Goal: Connect with others: Connect with others

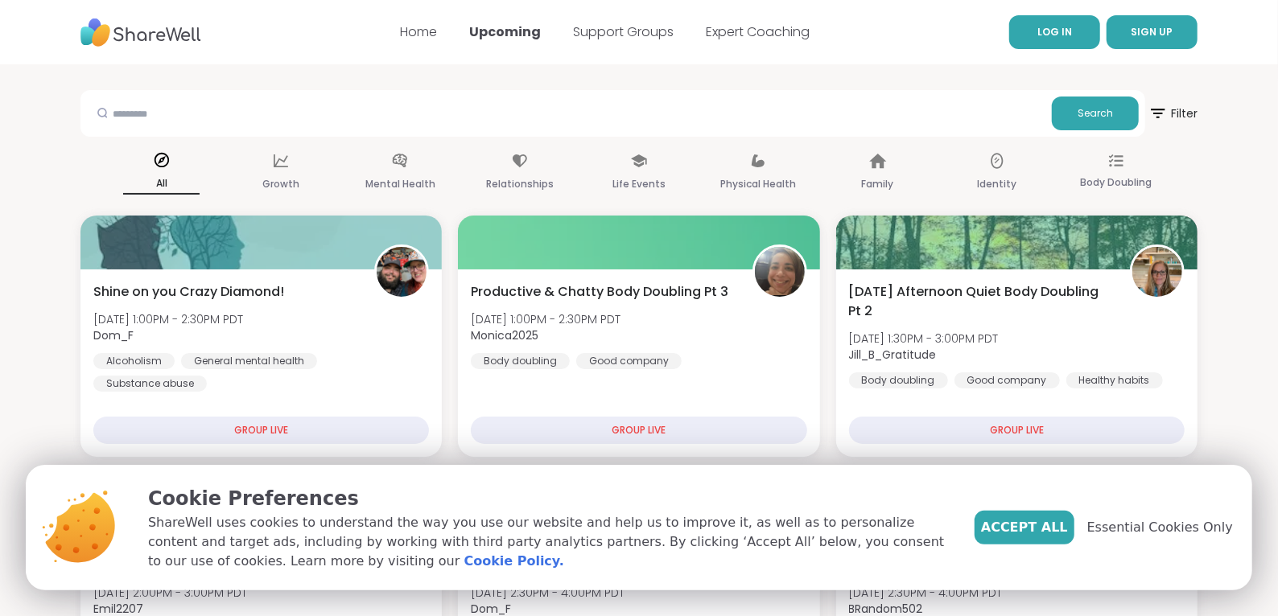
click at [1019, 19] on link "LOG IN" at bounding box center [1054, 32] width 91 height 34
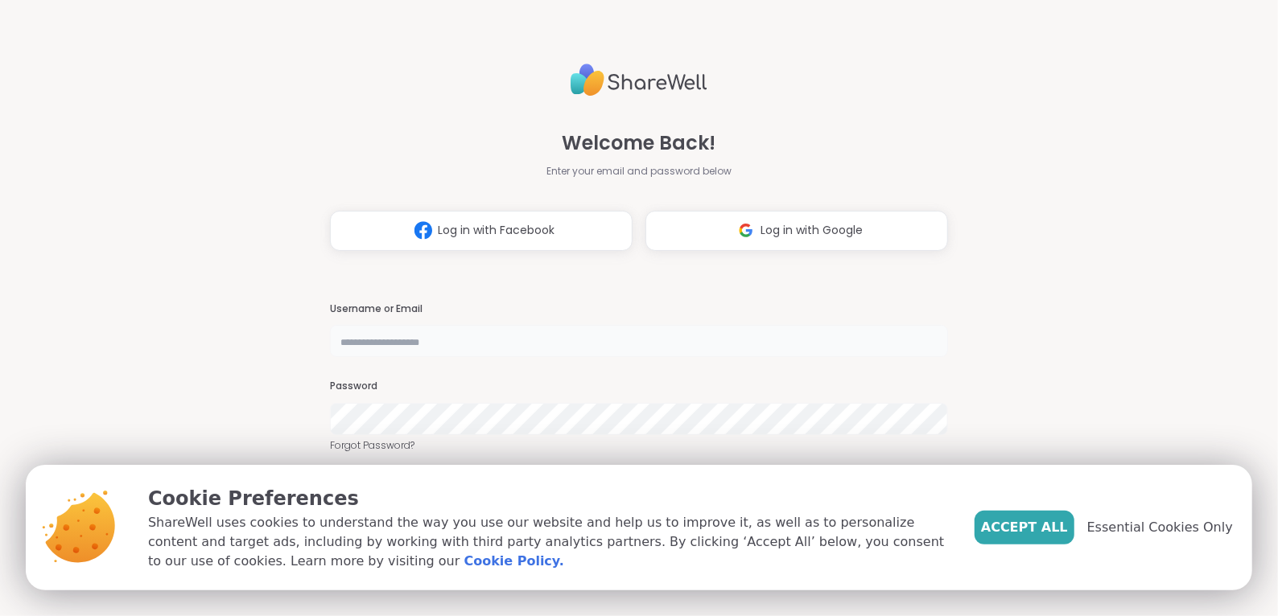
type input "**********"
click at [1159, 531] on span "Essential Cookies Only" at bounding box center [1160, 527] width 146 height 19
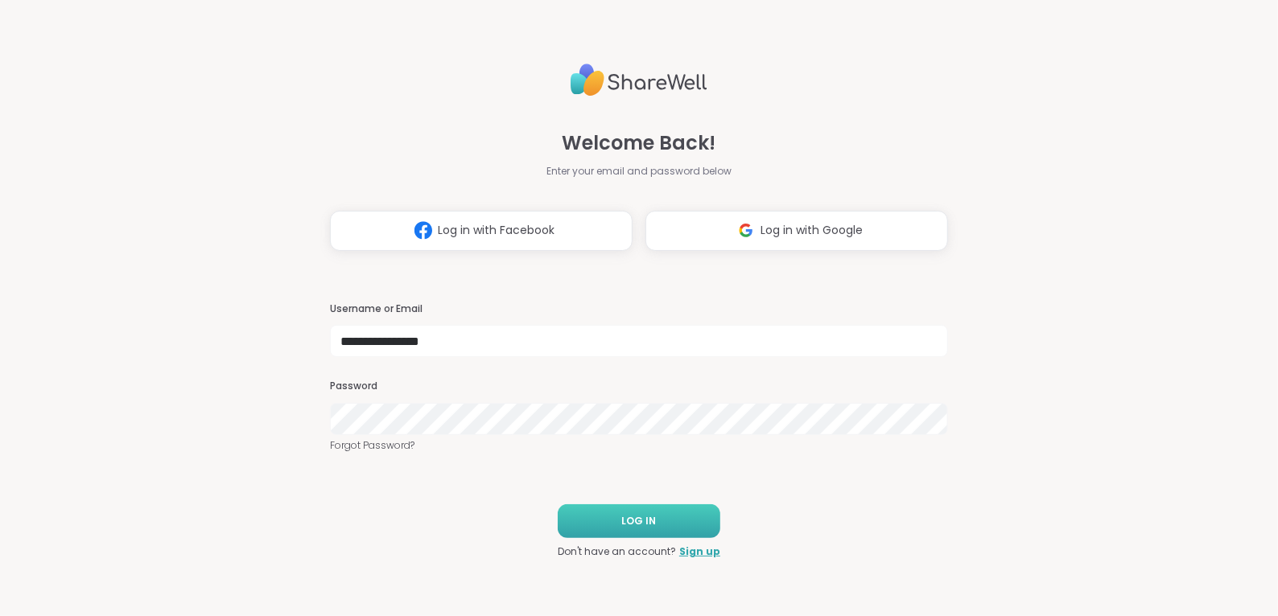
click at [661, 525] on button "LOG IN" at bounding box center [639, 521] width 163 height 34
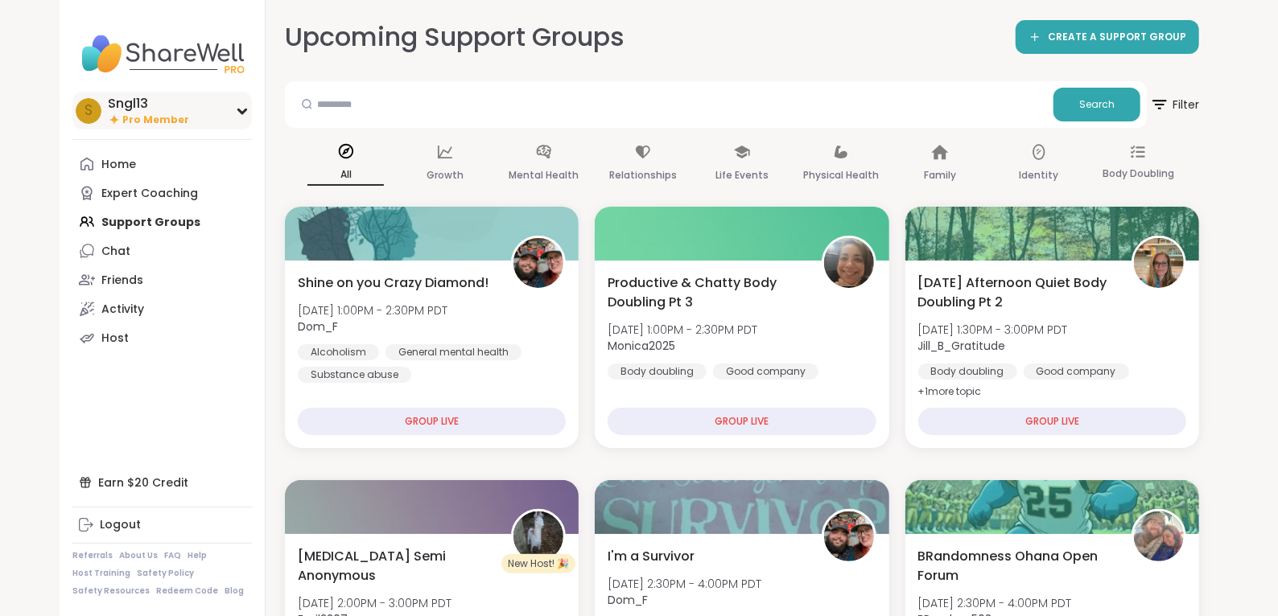
click at [139, 117] on span "Pro Member" at bounding box center [155, 120] width 67 height 14
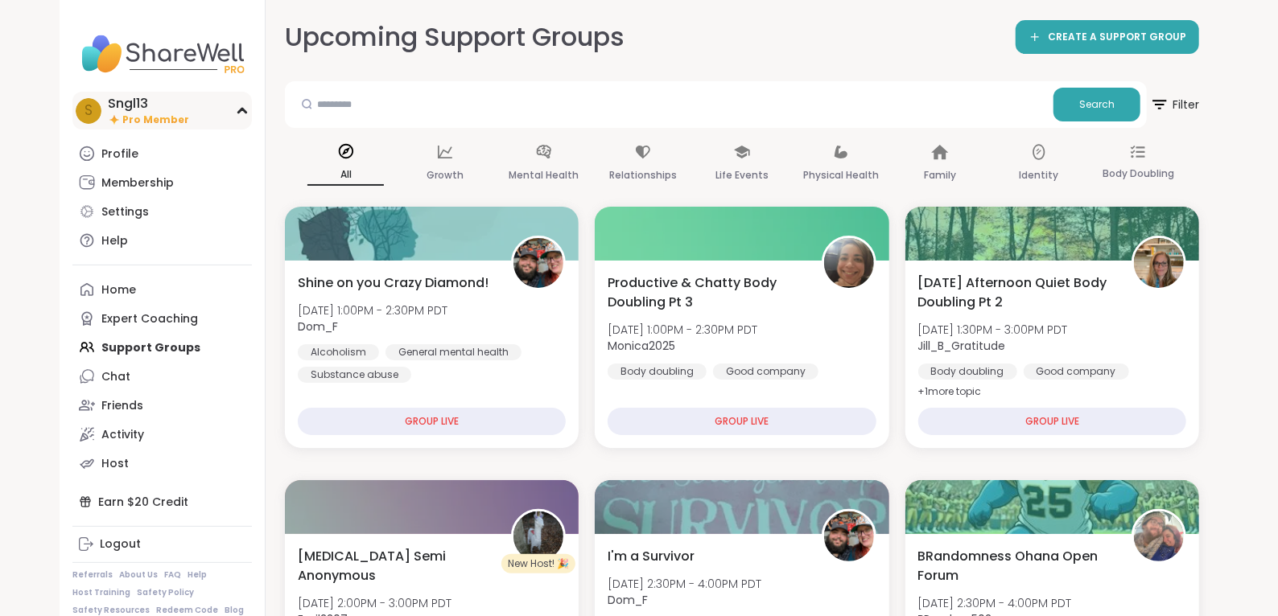
click at [162, 104] on div "Sngl13" at bounding box center [148, 104] width 81 height 18
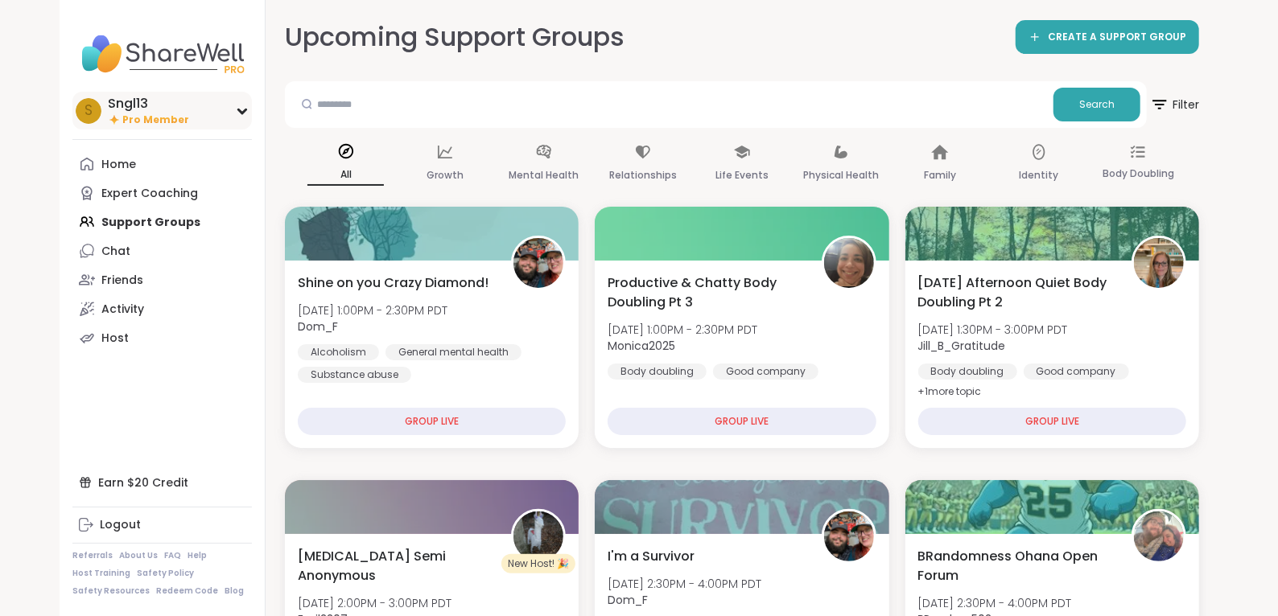
click at [162, 104] on div "Sngl13" at bounding box center [148, 104] width 81 height 18
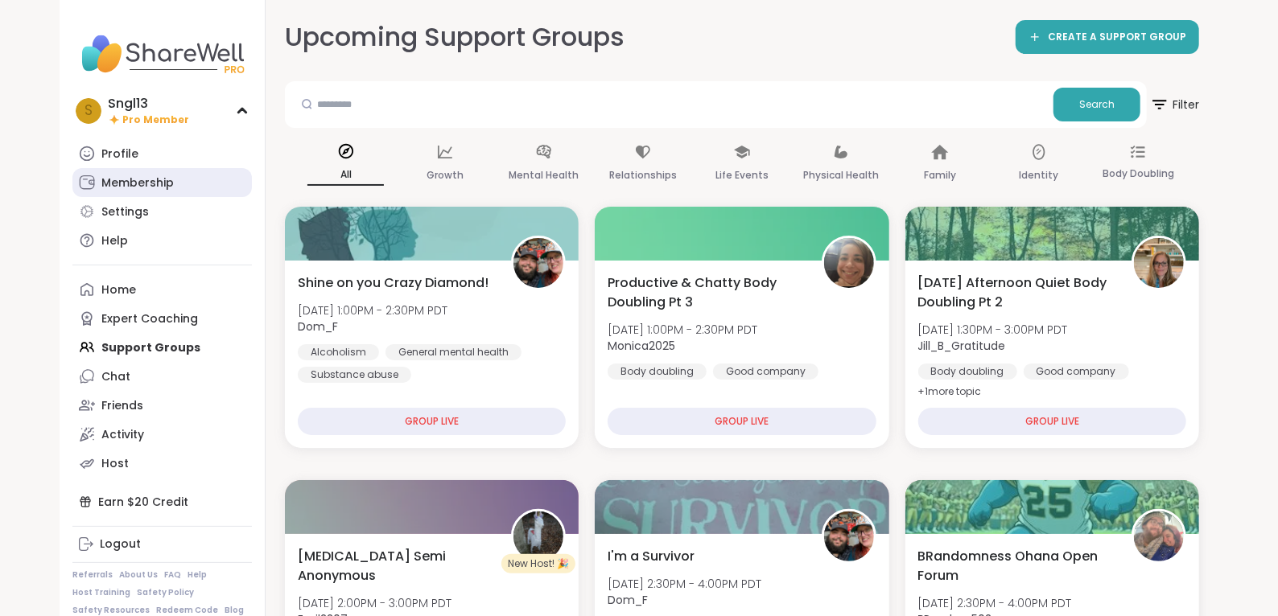
click at [133, 183] on div "Membership" at bounding box center [137, 183] width 72 height 16
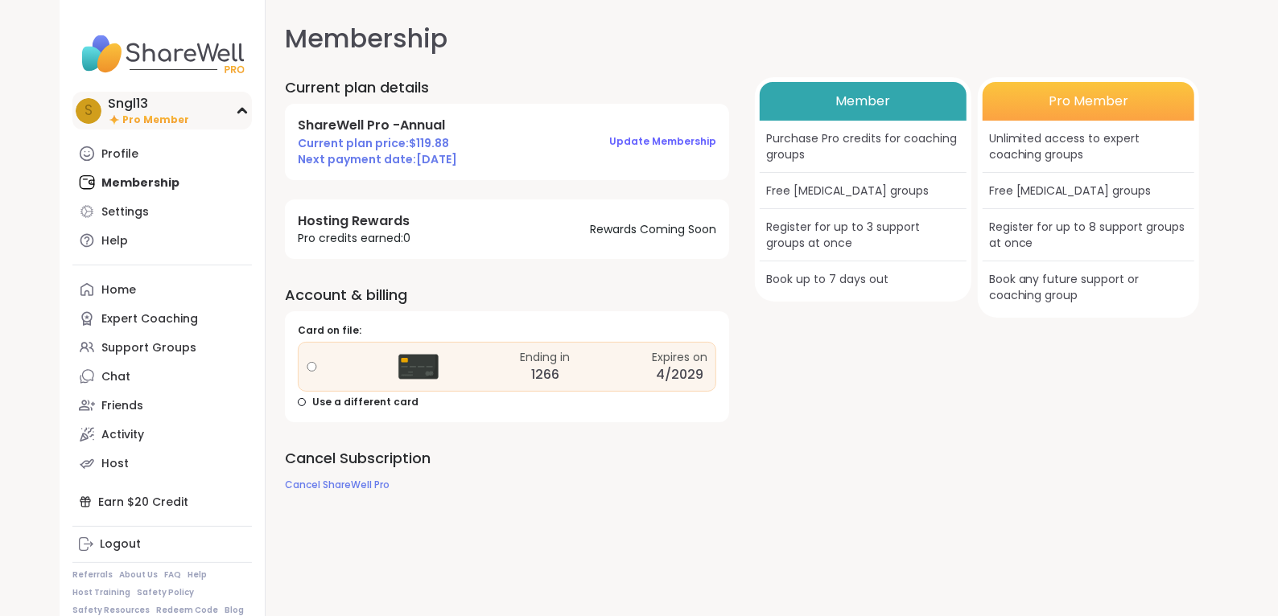
click at [113, 106] on div "Sngl13" at bounding box center [148, 104] width 81 height 18
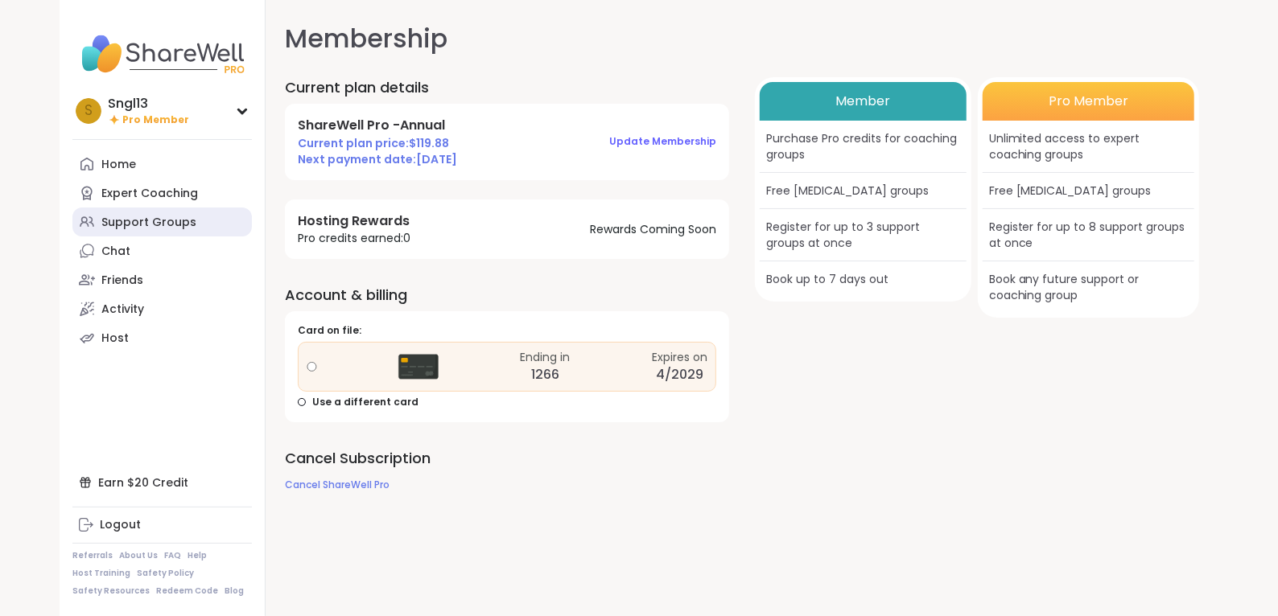
click at [117, 219] on div "Support Groups" at bounding box center [148, 223] width 95 height 16
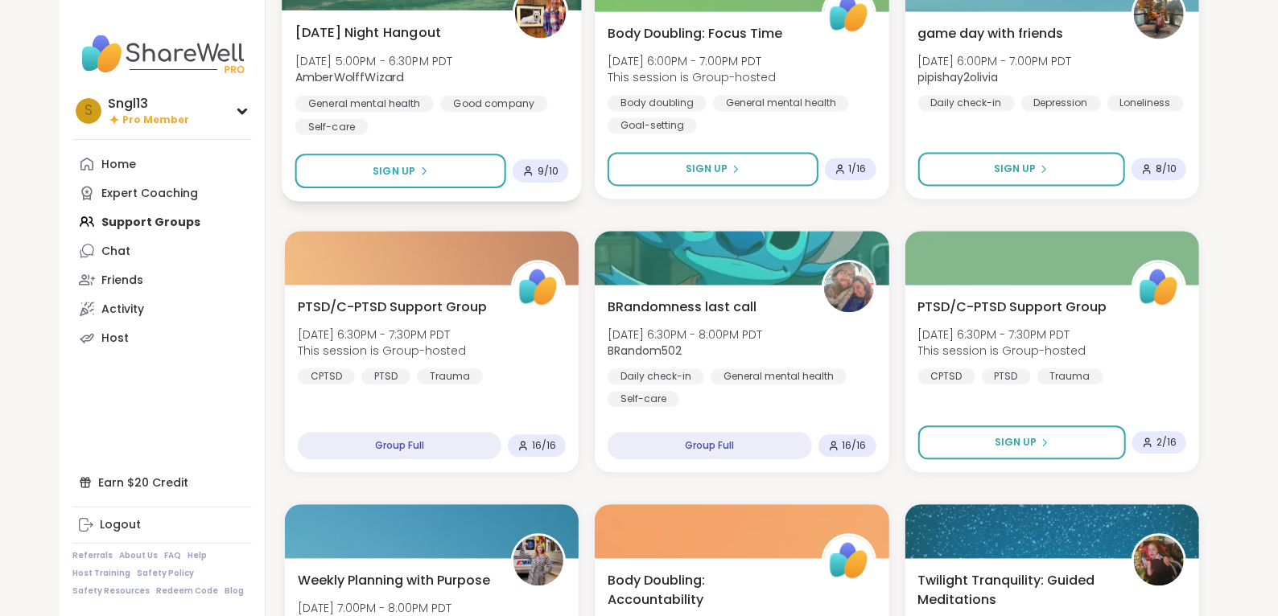
scroll to position [2164, 0]
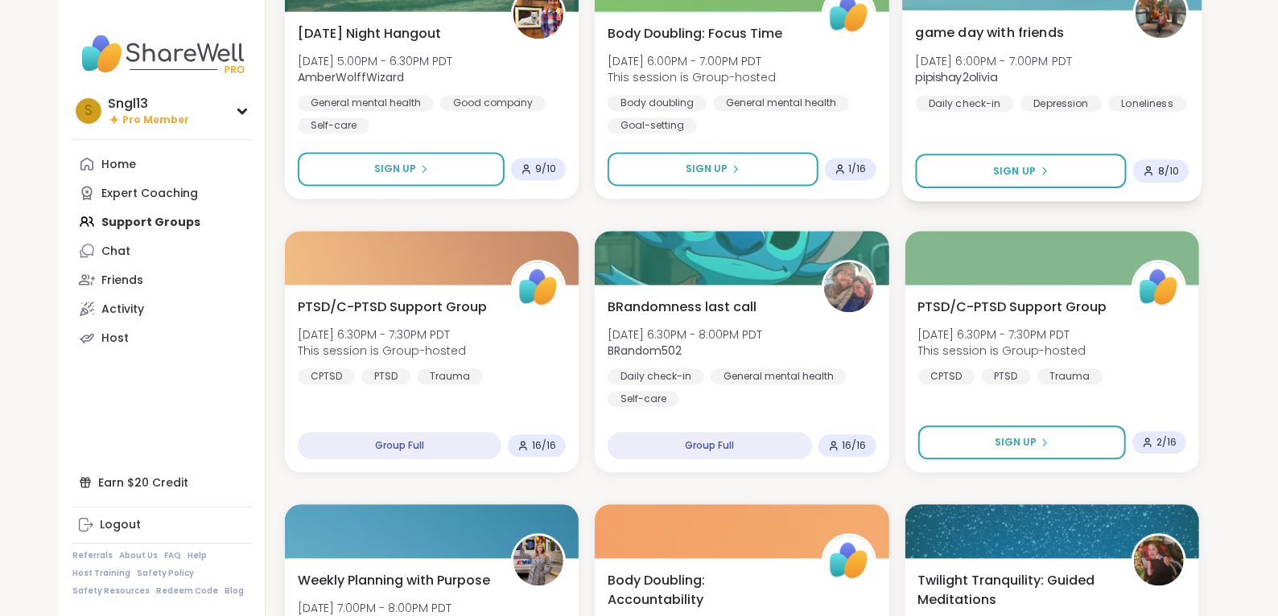
click at [1000, 47] on div "game day with friends Sun, Oct 12 | 6:00PM - 7:00PM PDT pipishay2olivia Daily c…" at bounding box center [1052, 67] width 274 height 89
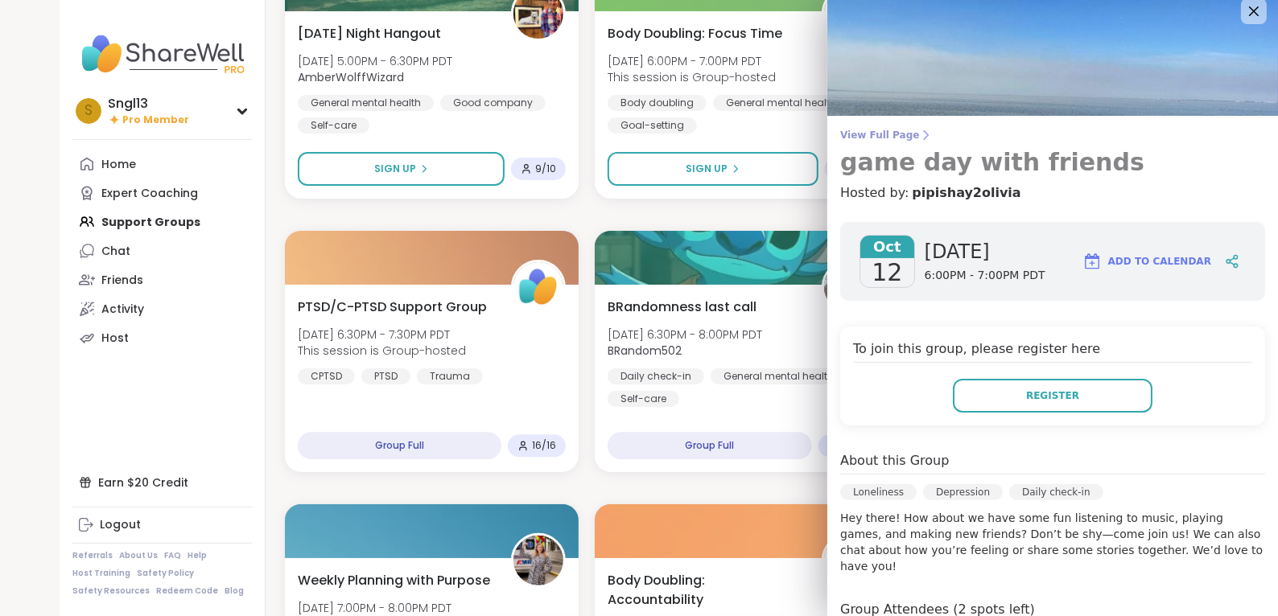
scroll to position [11, 0]
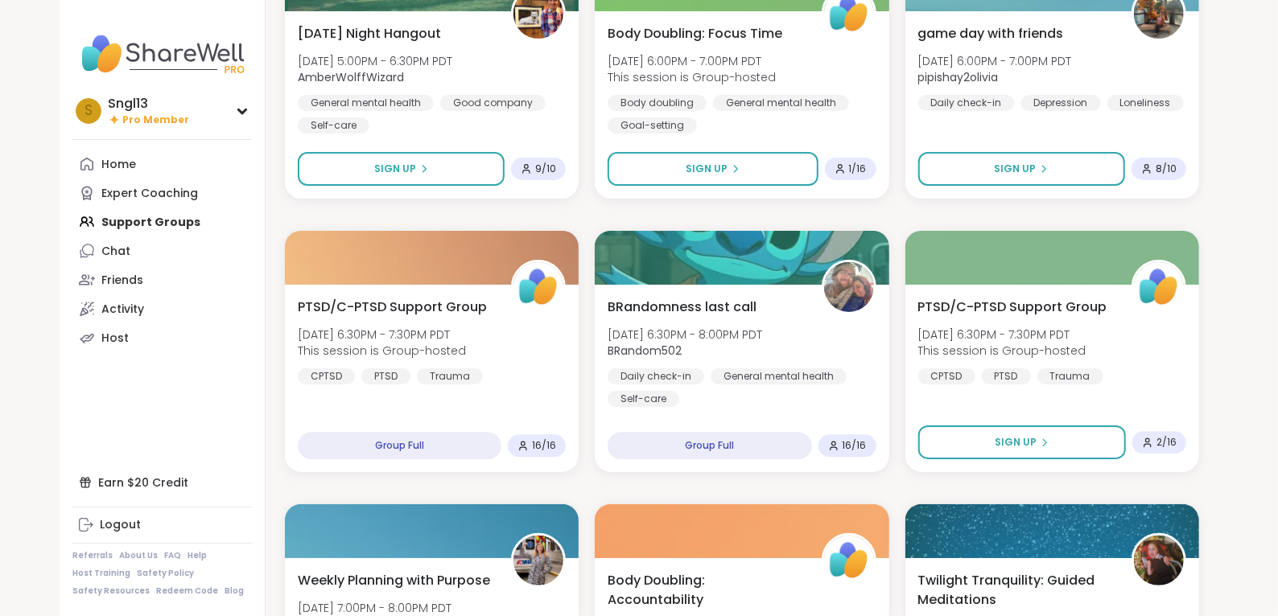
click at [259, 365] on nav "S Sngl13 Pro Member Profile Membership Settings Help Home Expert Coaching Suppo…" at bounding box center [163, 308] width 206 height 616
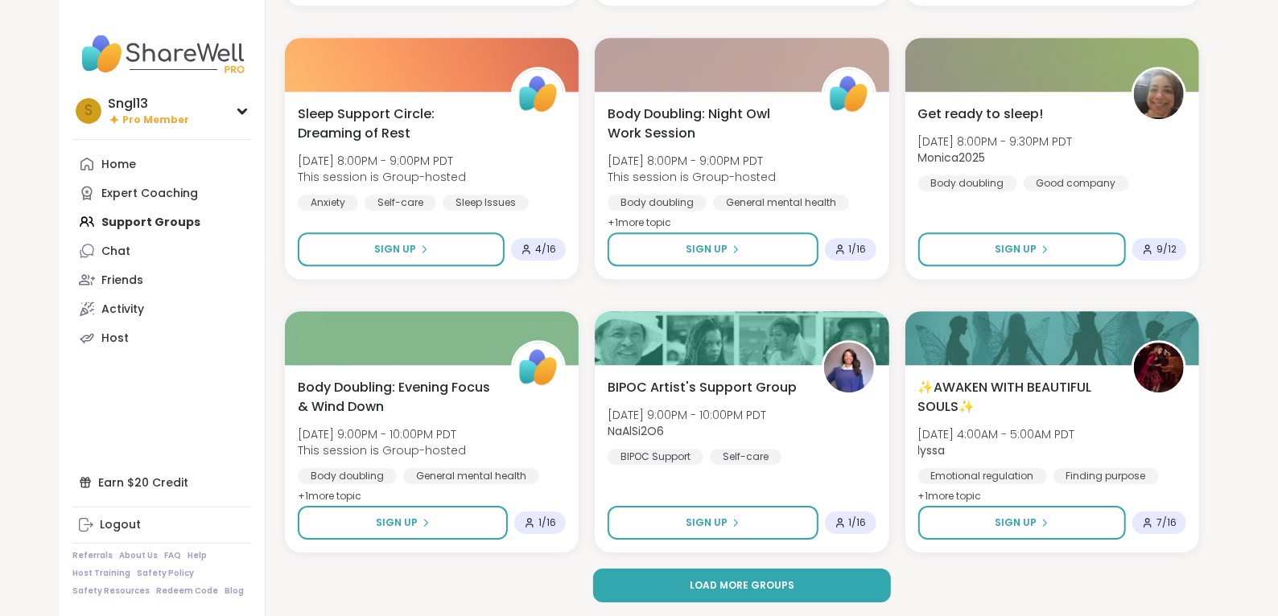
scroll to position [2906, 0]
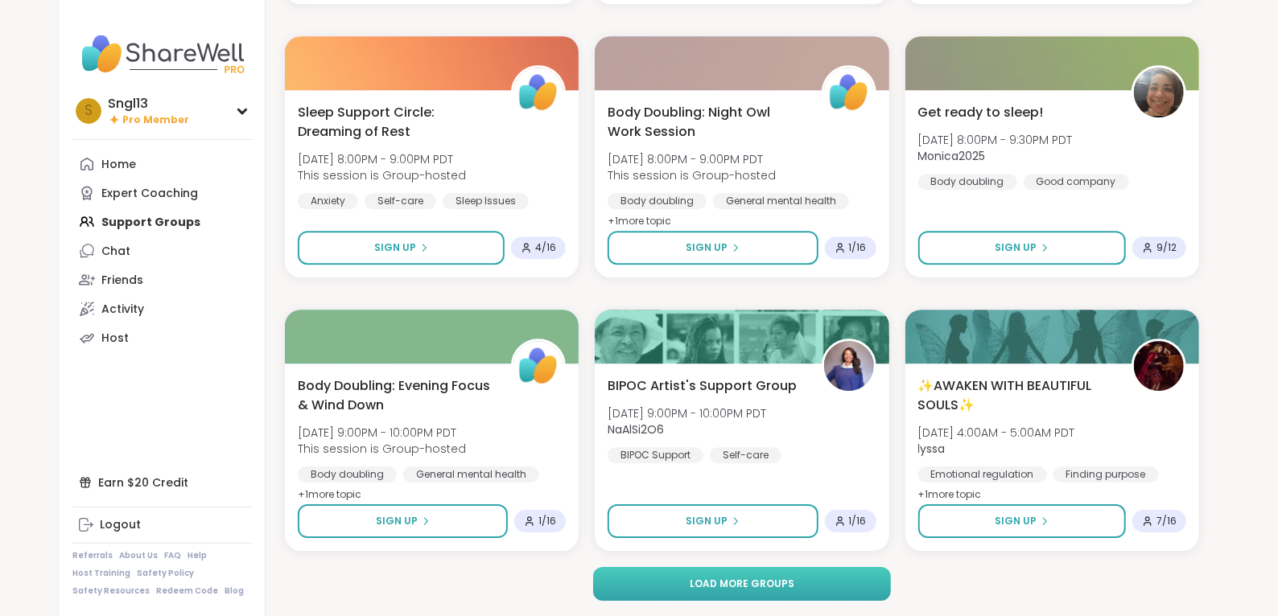
click at [631, 582] on button "Load more groups" at bounding box center [742, 584] width 299 height 34
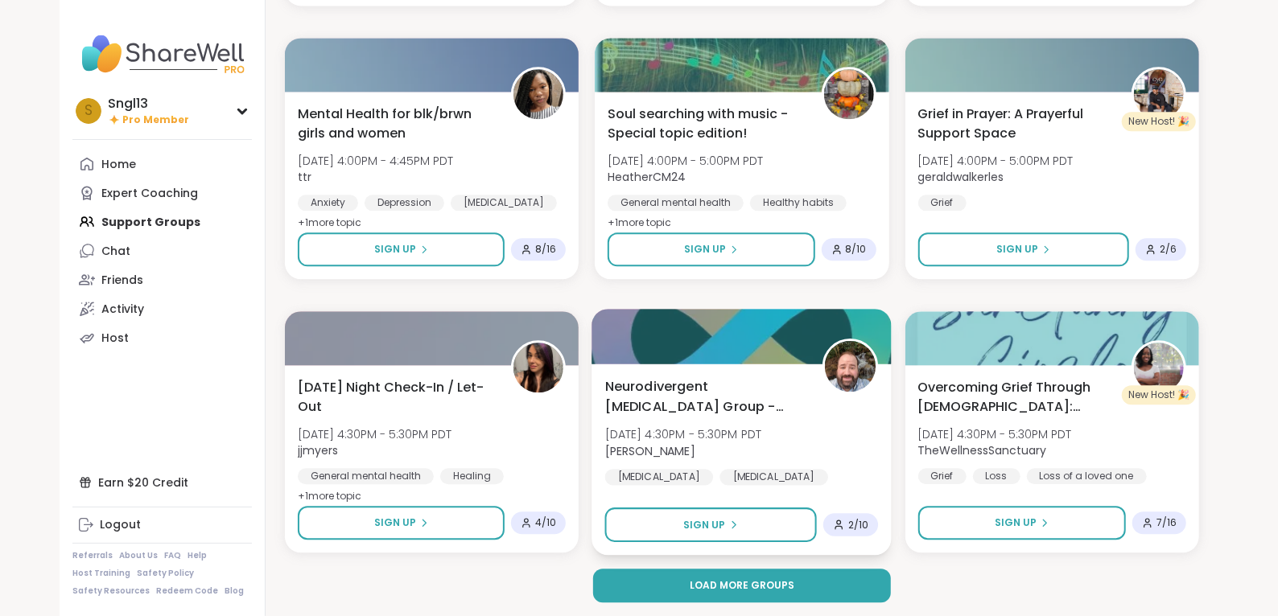
scroll to position [6189, 0]
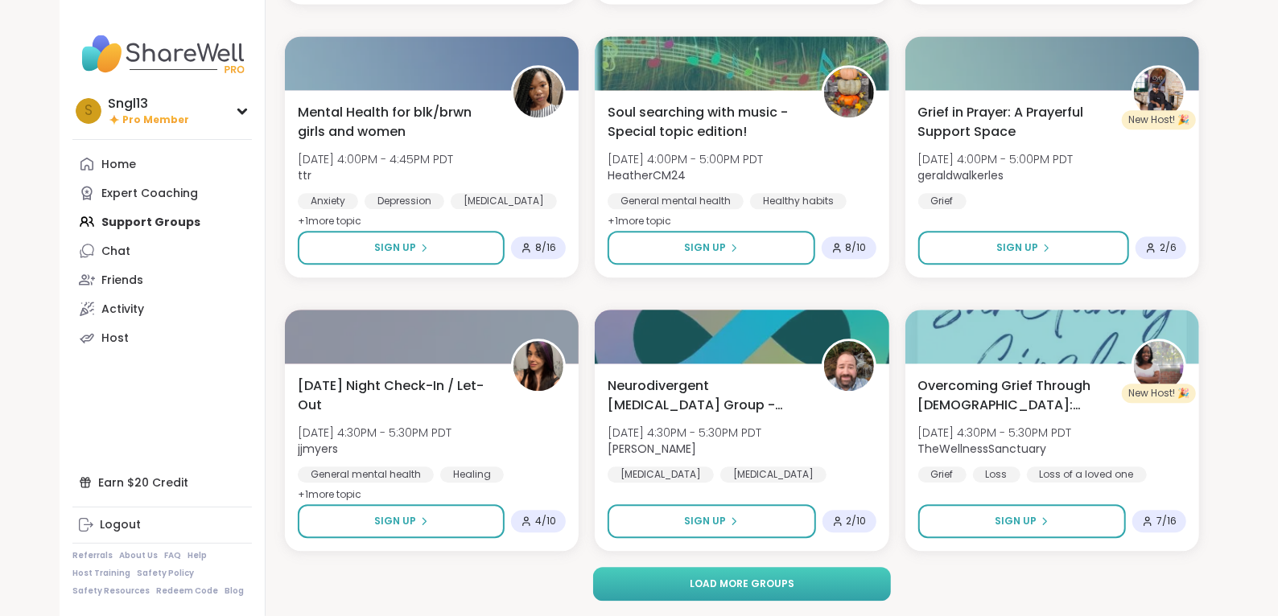
click at [689, 587] on button "Load more groups" at bounding box center [742, 584] width 299 height 34
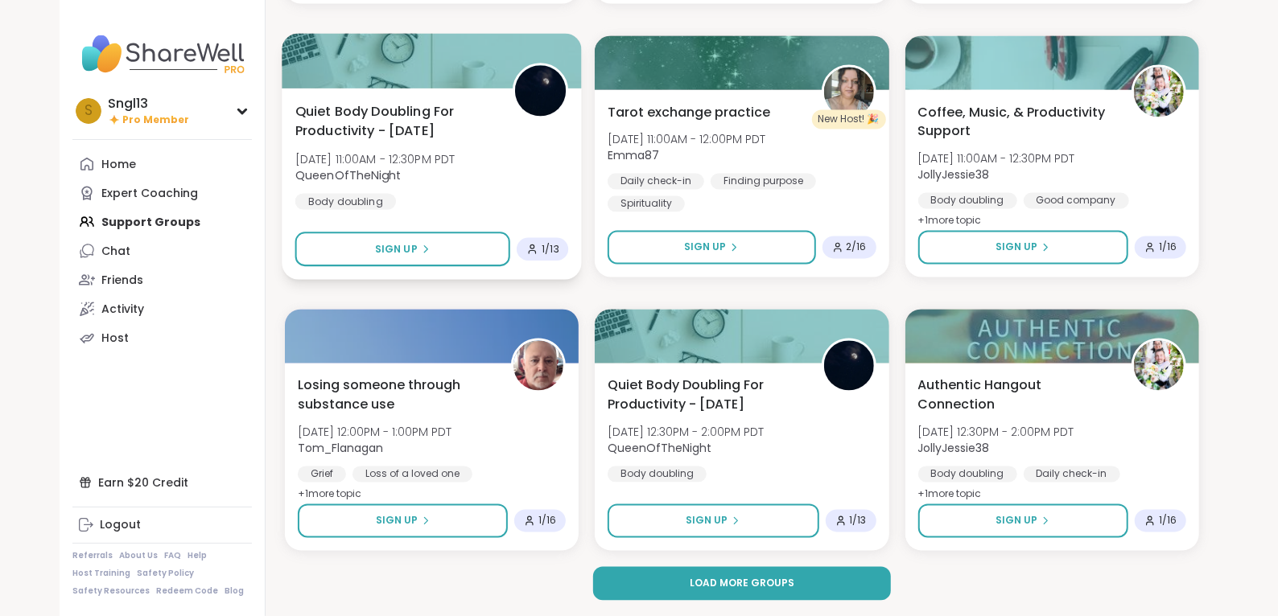
scroll to position [9471, 0]
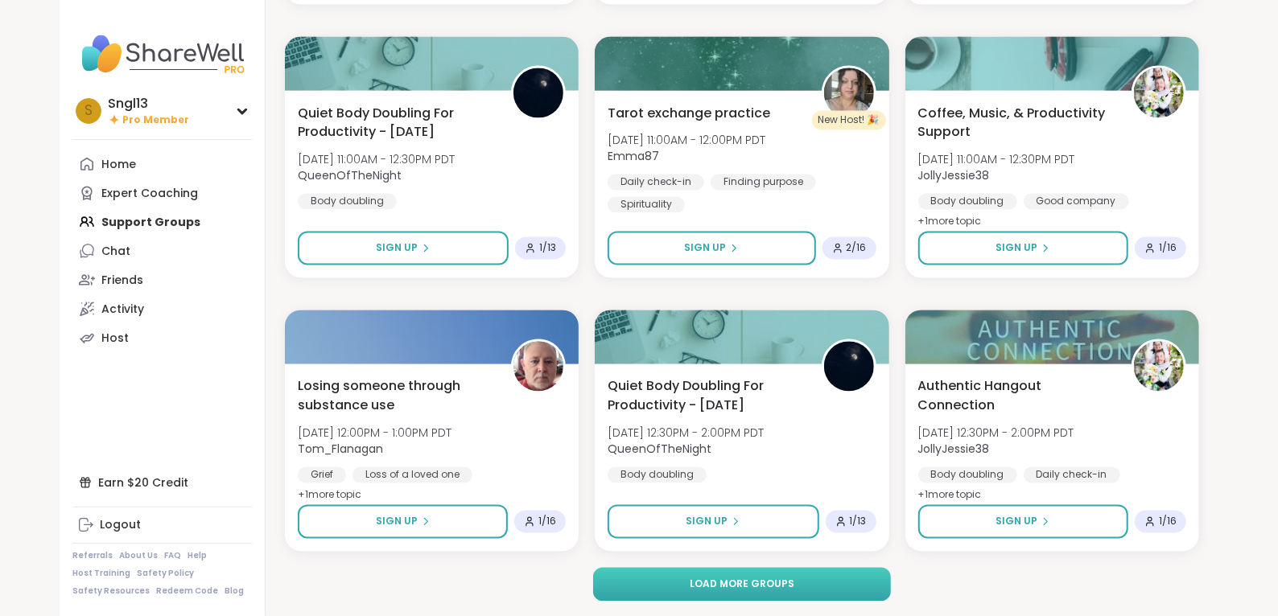
click at [620, 588] on button "Load more groups" at bounding box center [742, 585] width 299 height 34
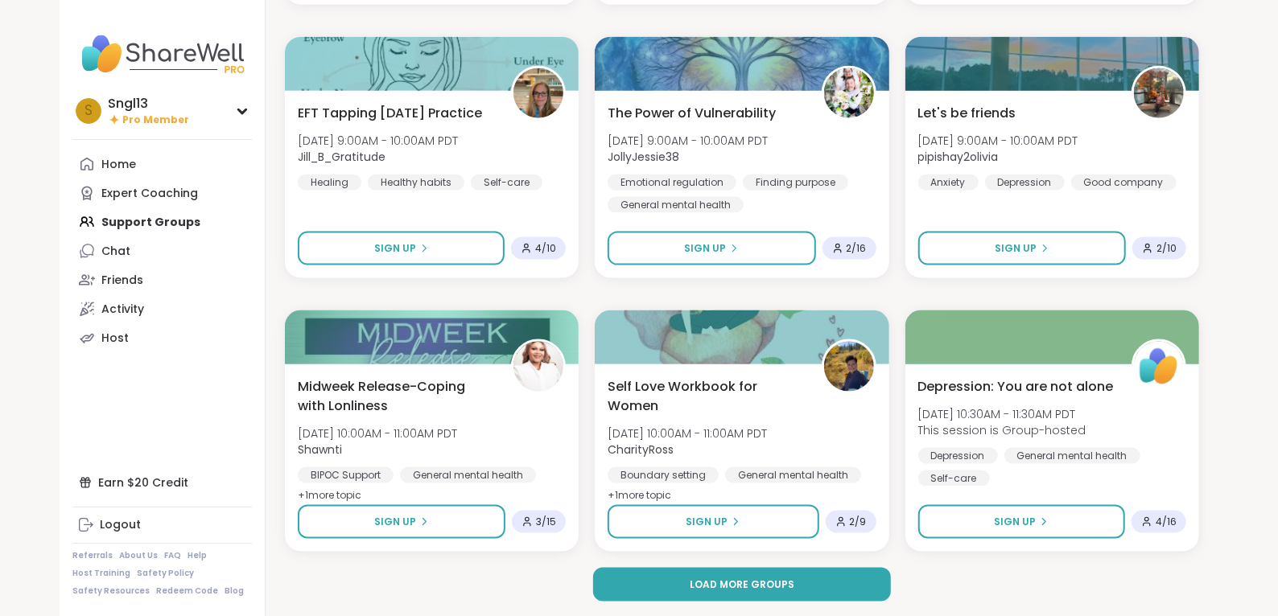
scroll to position [12755, 0]
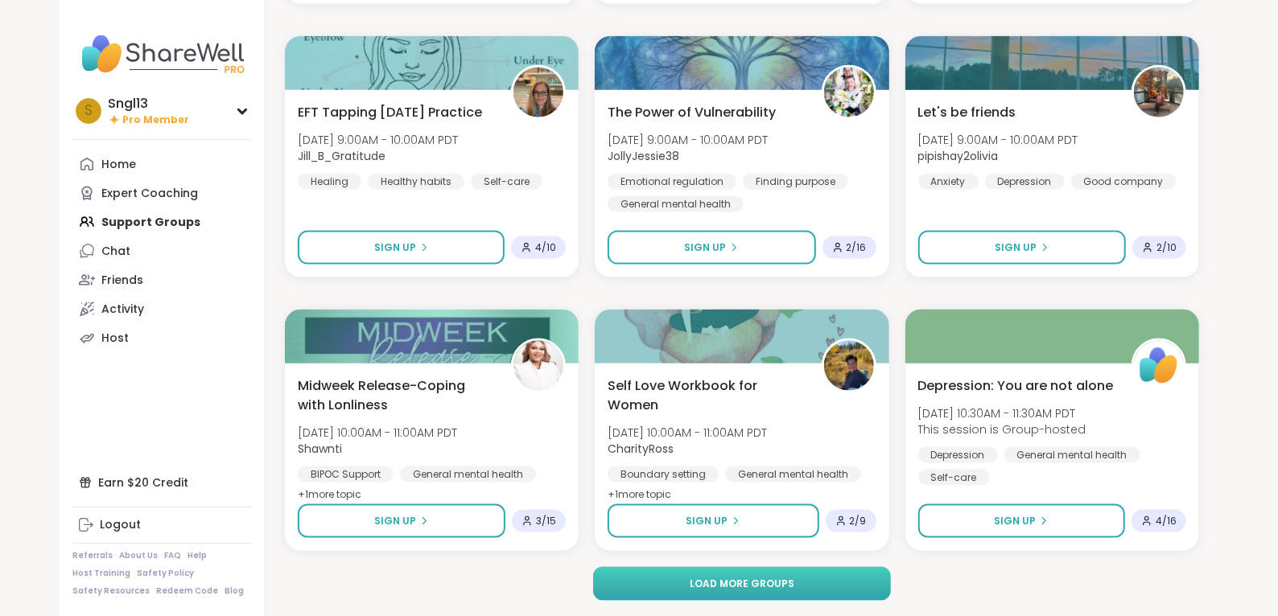
click at [743, 577] on span "Load more groups" at bounding box center [742, 584] width 105 height 14
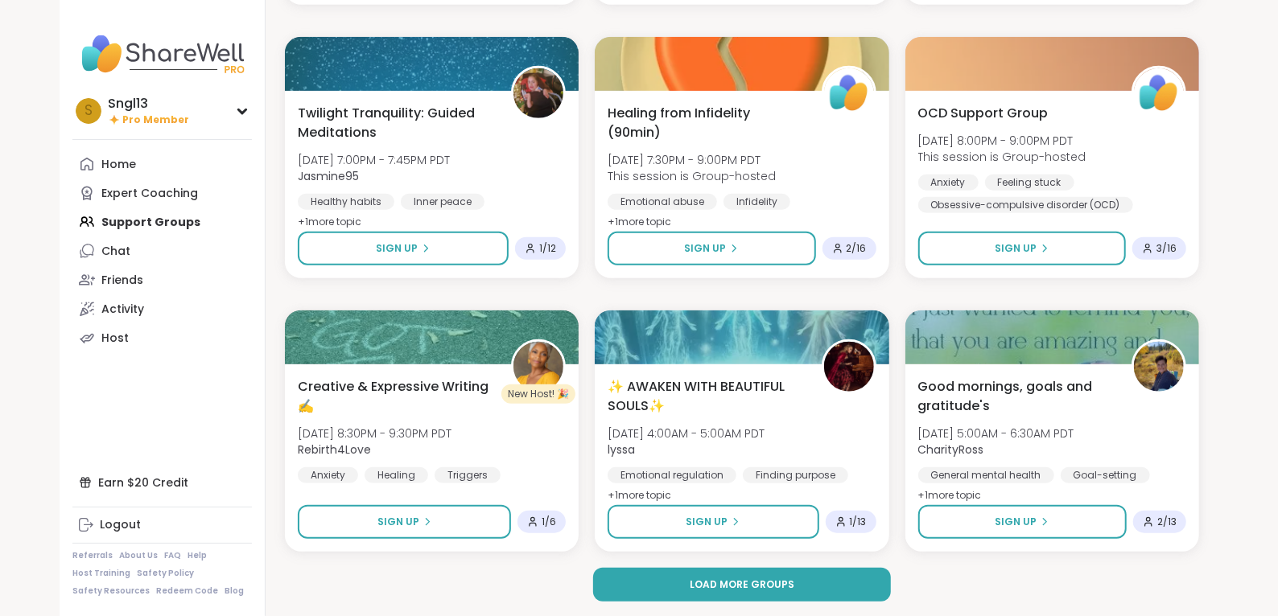
scroll to position [16038, 0]
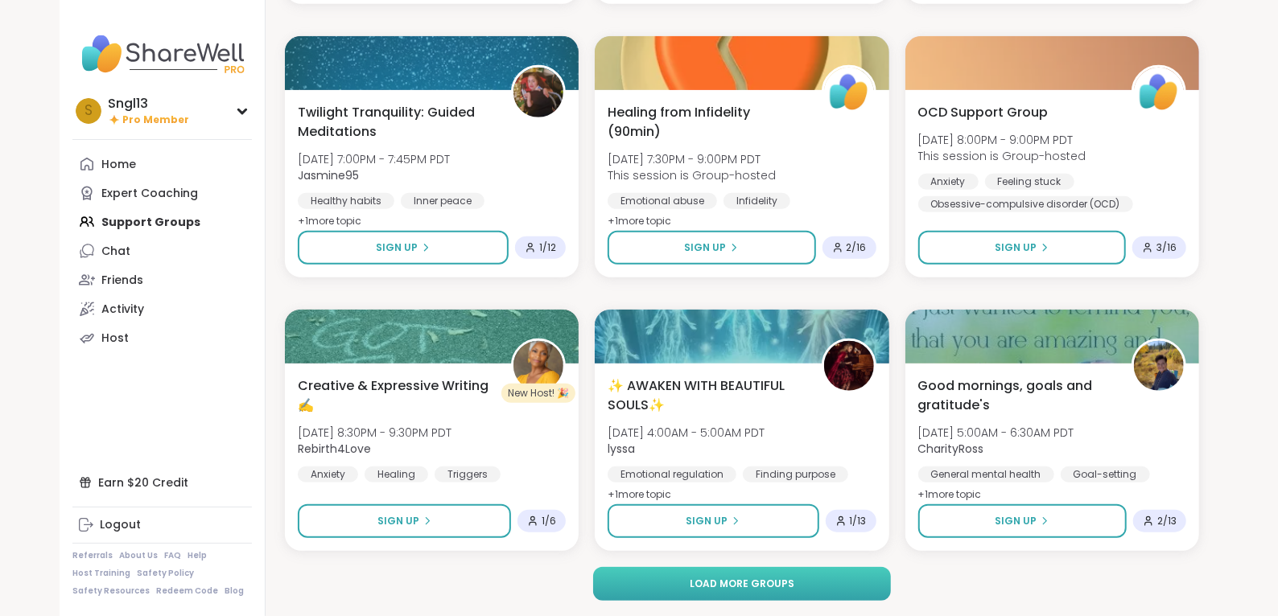
click at [710, 588] on span "Load more groups" at bounding box center [742, 584] width 105 height 14
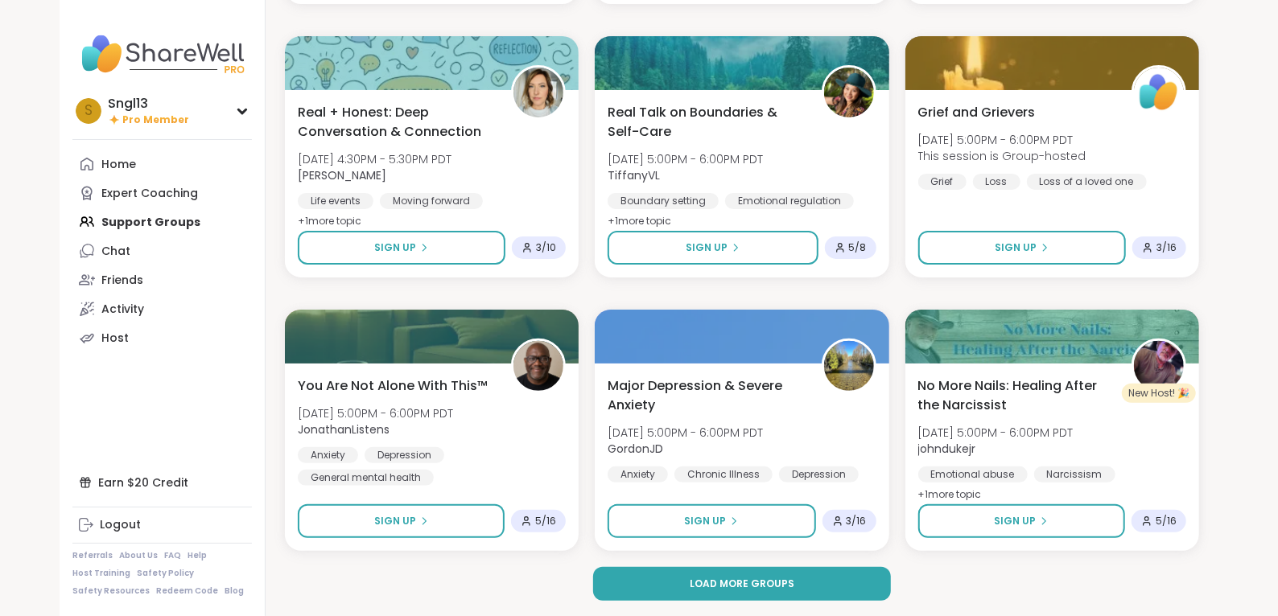
scroll to position [19320, 0]
click at [690, 600] on div "Load more groups" at bounding box center [742, 585] width 299 height 34
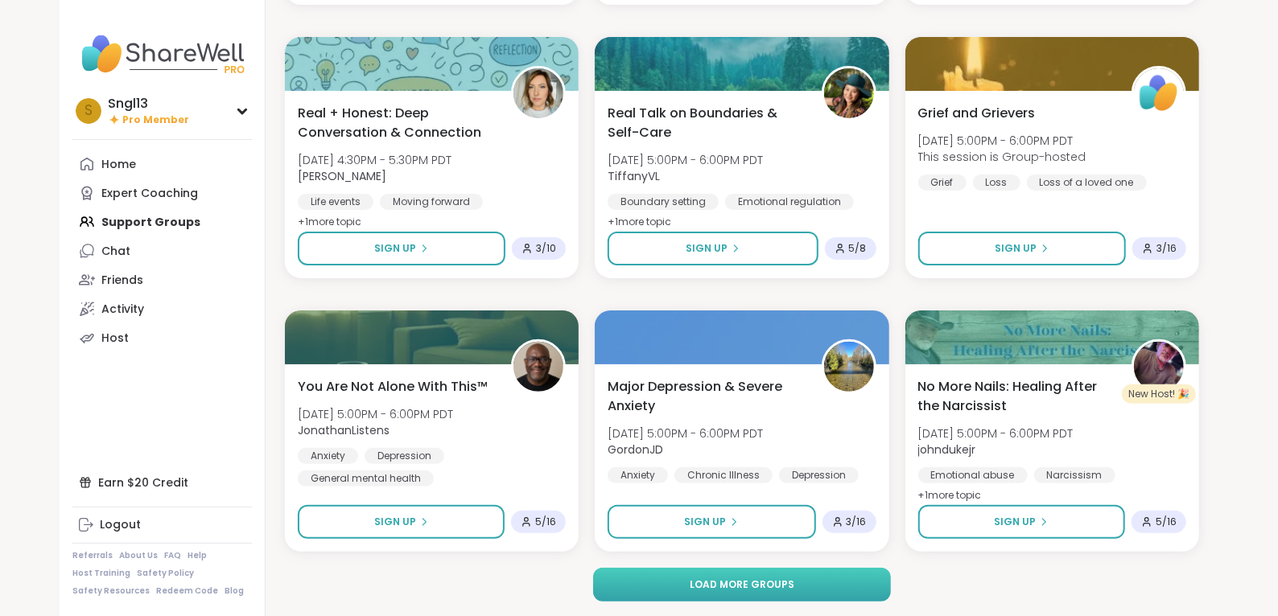
click at [701, 586] on span "Load more groups" at bounding box center [742, 585] width 105 height 14
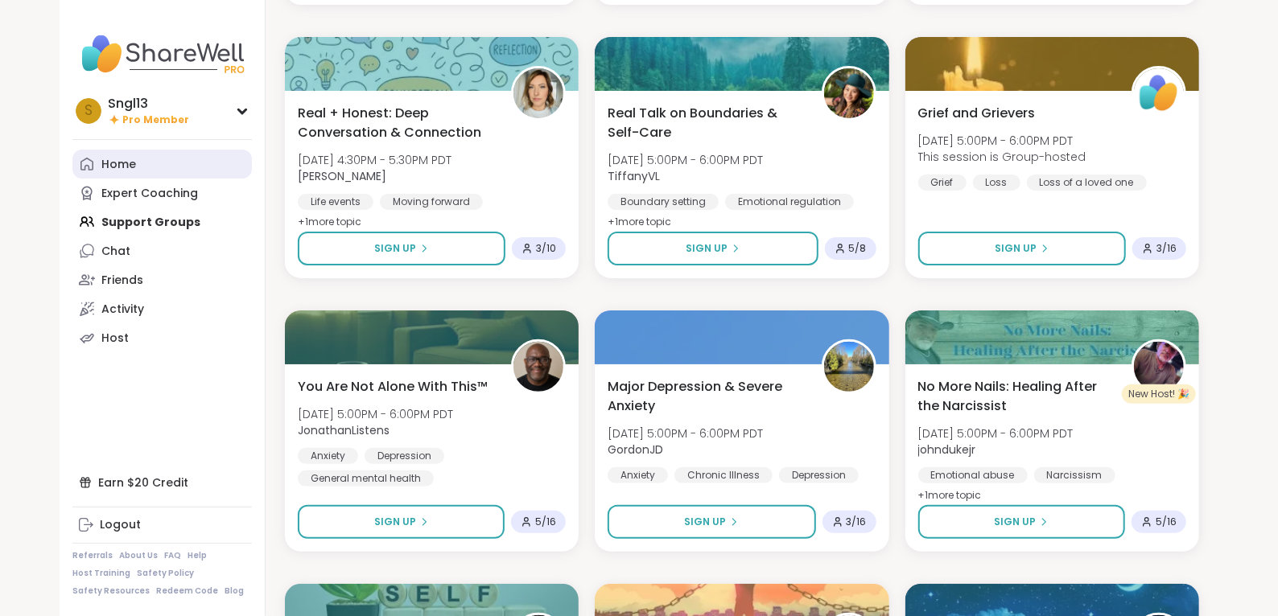
click at [122, 164] on div "Home" at bounding box center [118, 165] width 35 height 16
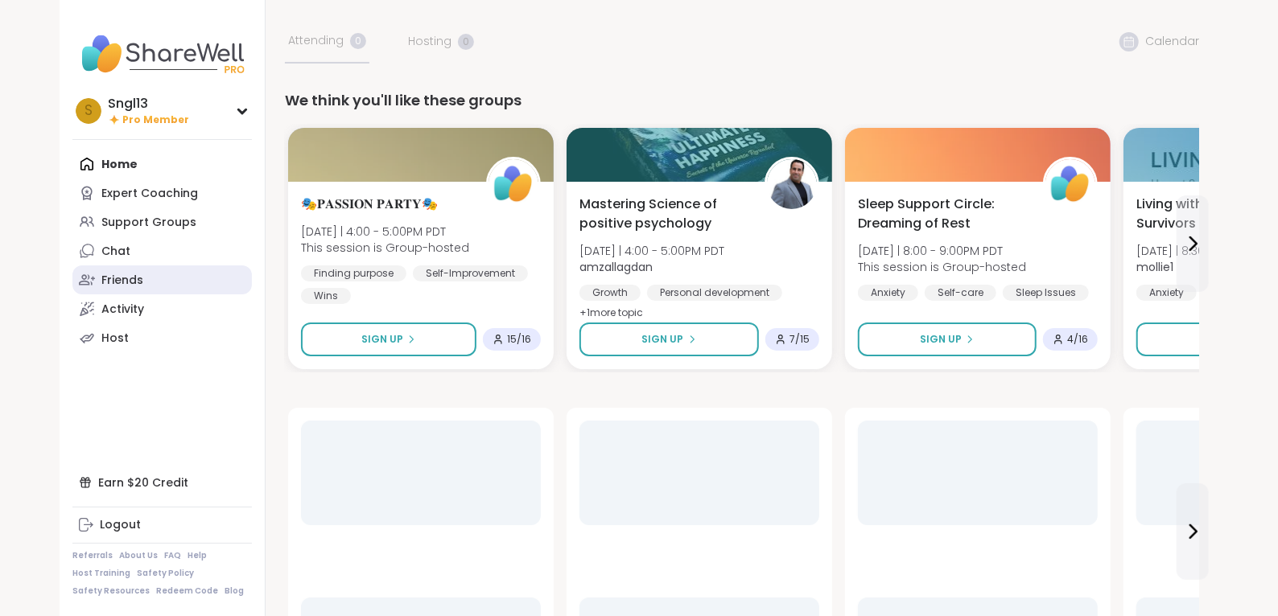
click at [119, 274] on div "Friends" at bounding box center [122, 281] width 42 height 16
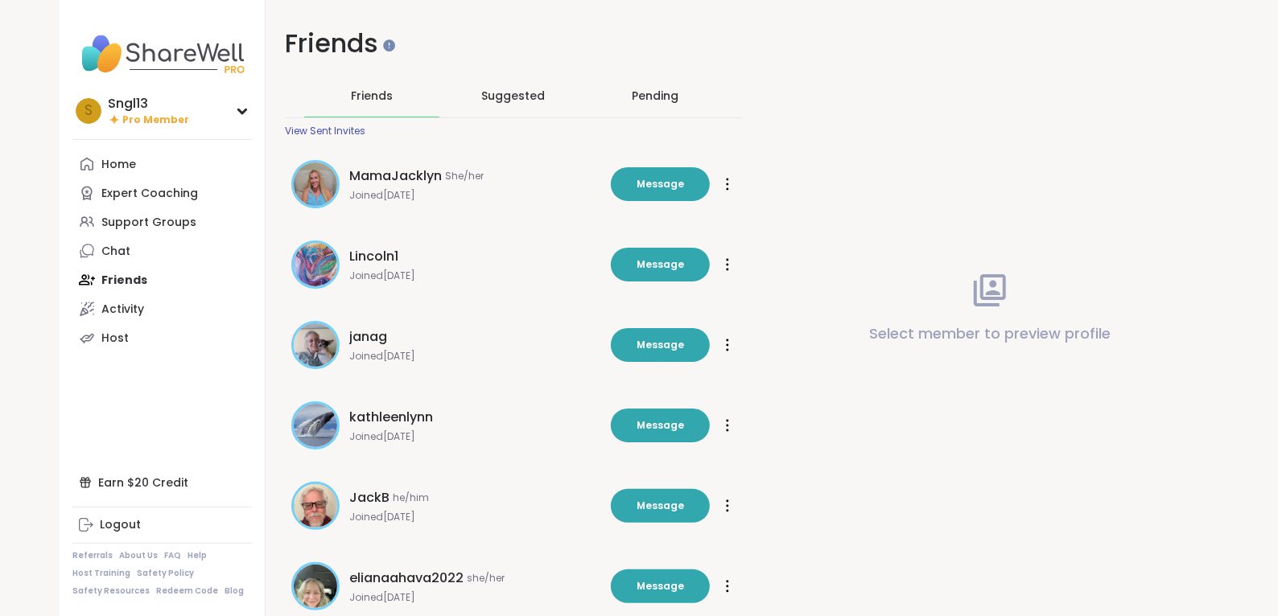
click at [356, 180] on span "MamaJacklyn" at bounding box center [395, 176] width 93 height 19
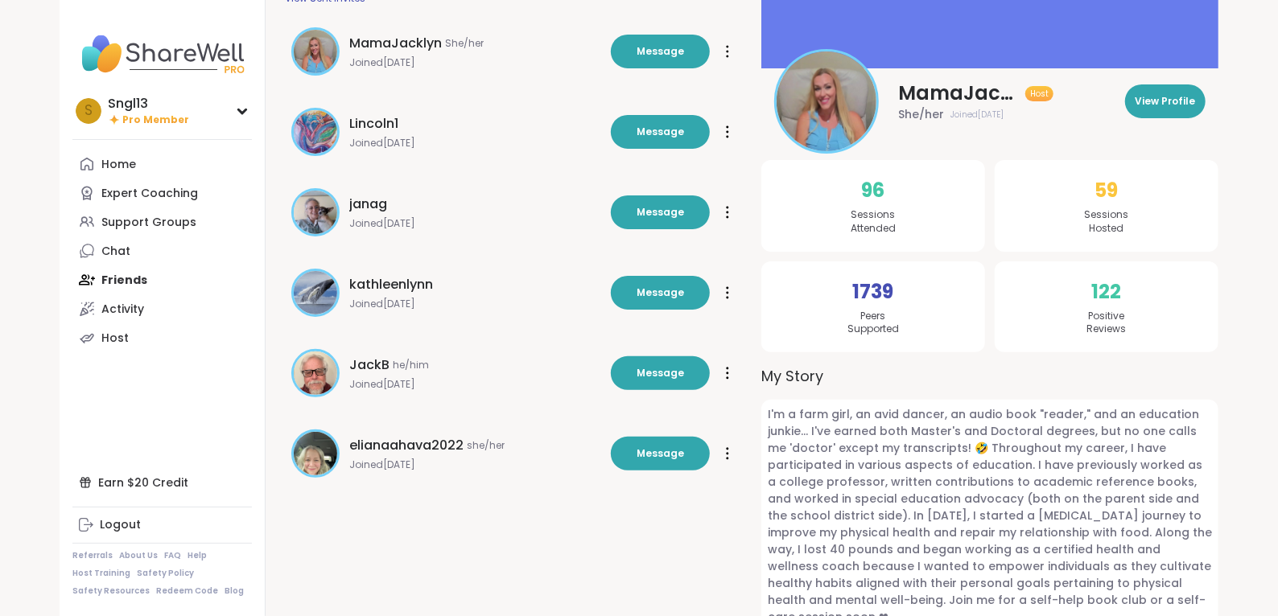
scroll to position [145, 0]
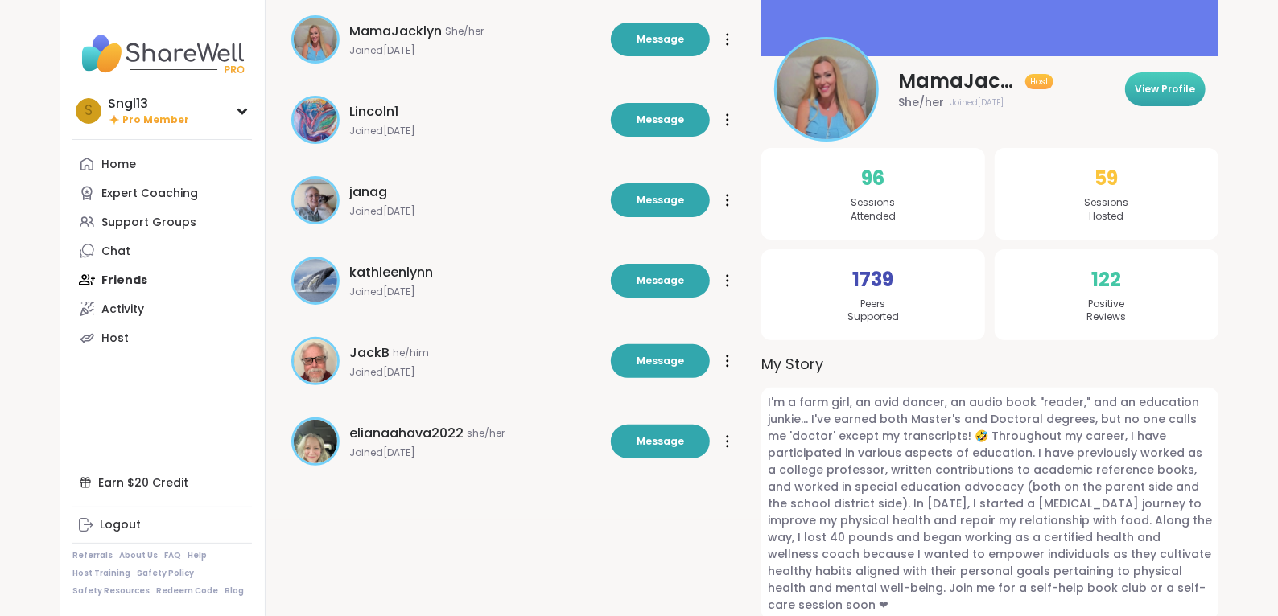
click at [1160, 85] on span "View Profile" at bounding box center [1165, 89] width 60 height 14
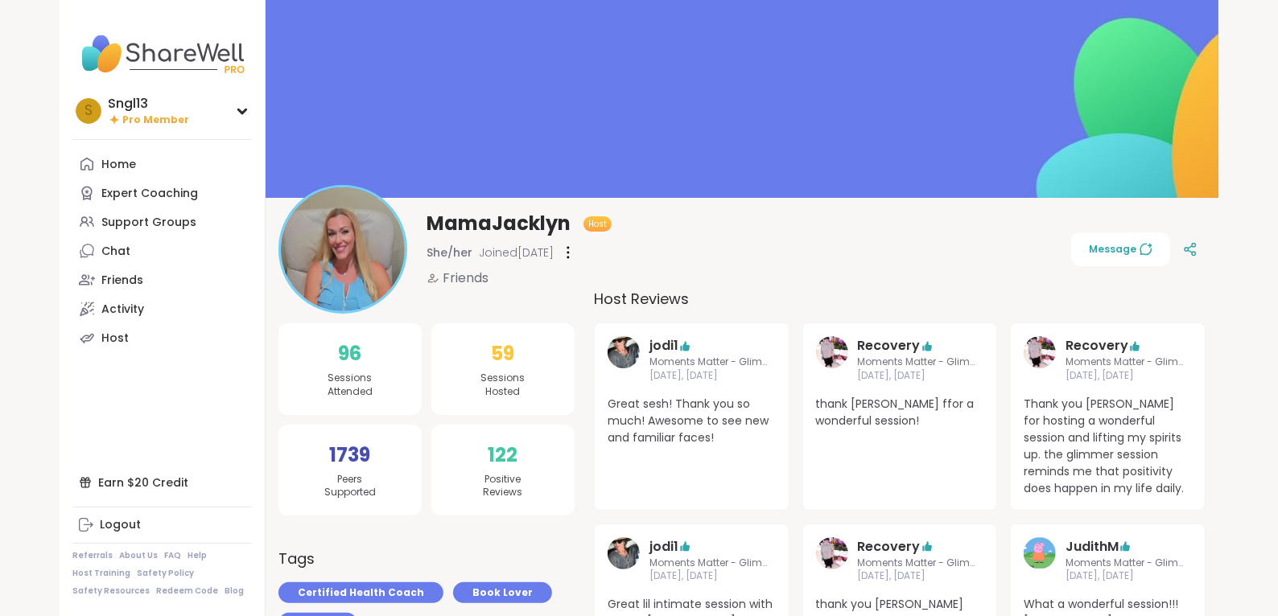
scroll to position [5, 0]
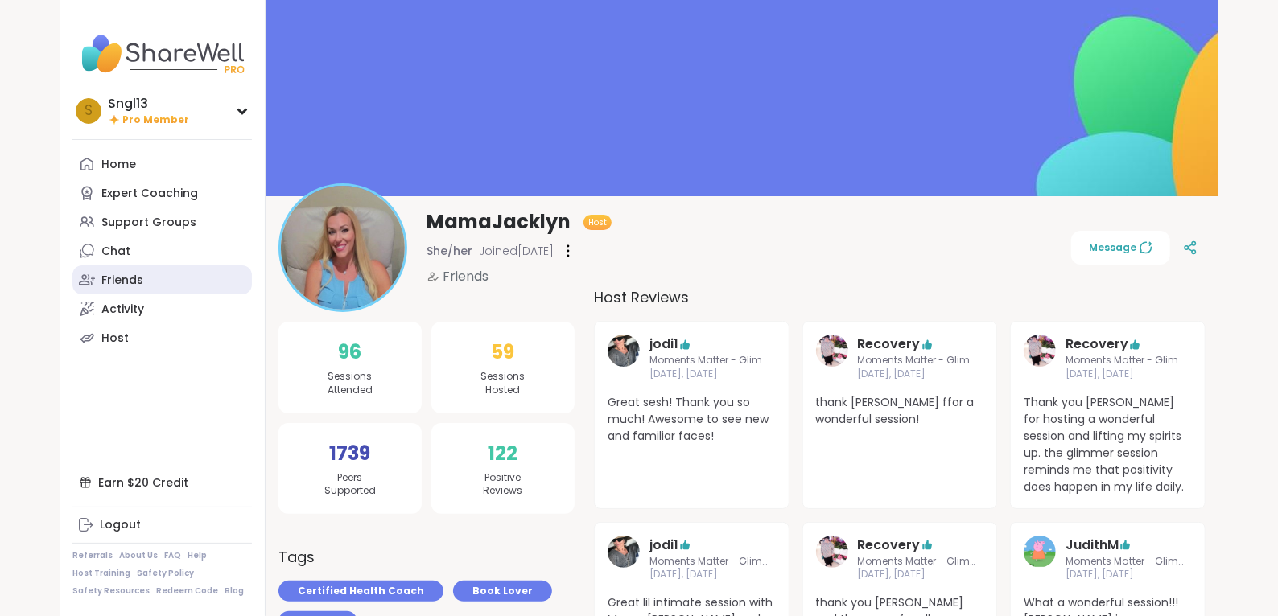
click at [122, 284] on div "Friends" at bounding box center [122, 281] width 42 height 16
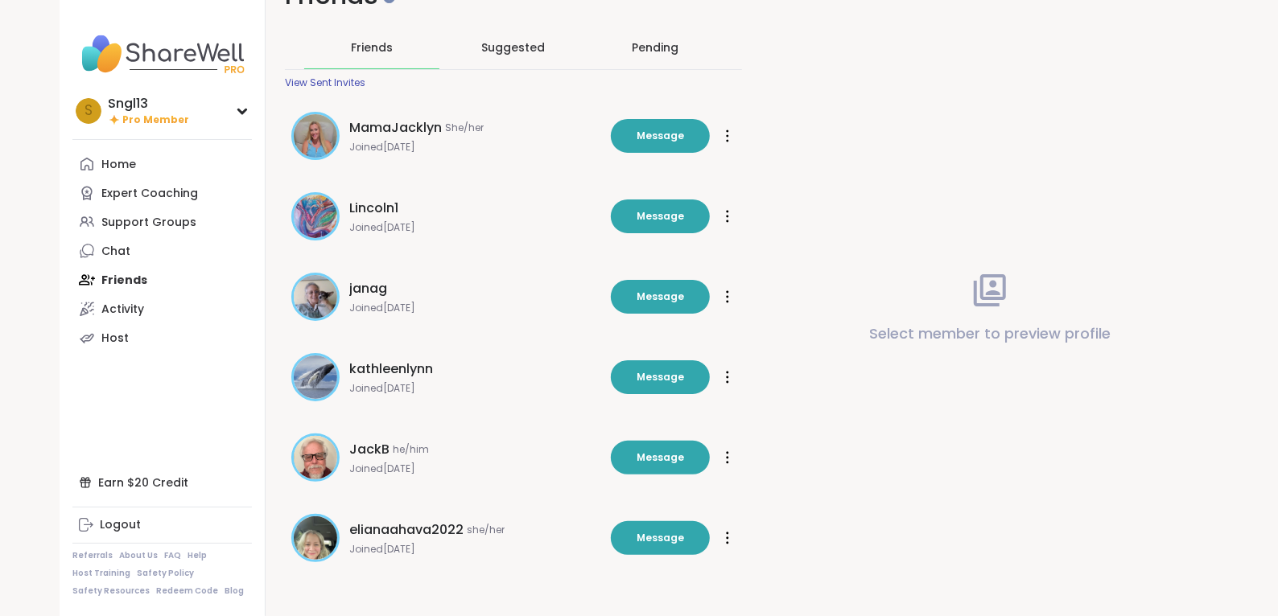
scroll to position [47, 0]
click at [360, 445] on span "JackB" at bounding box center [369, 450] width 40 height 19
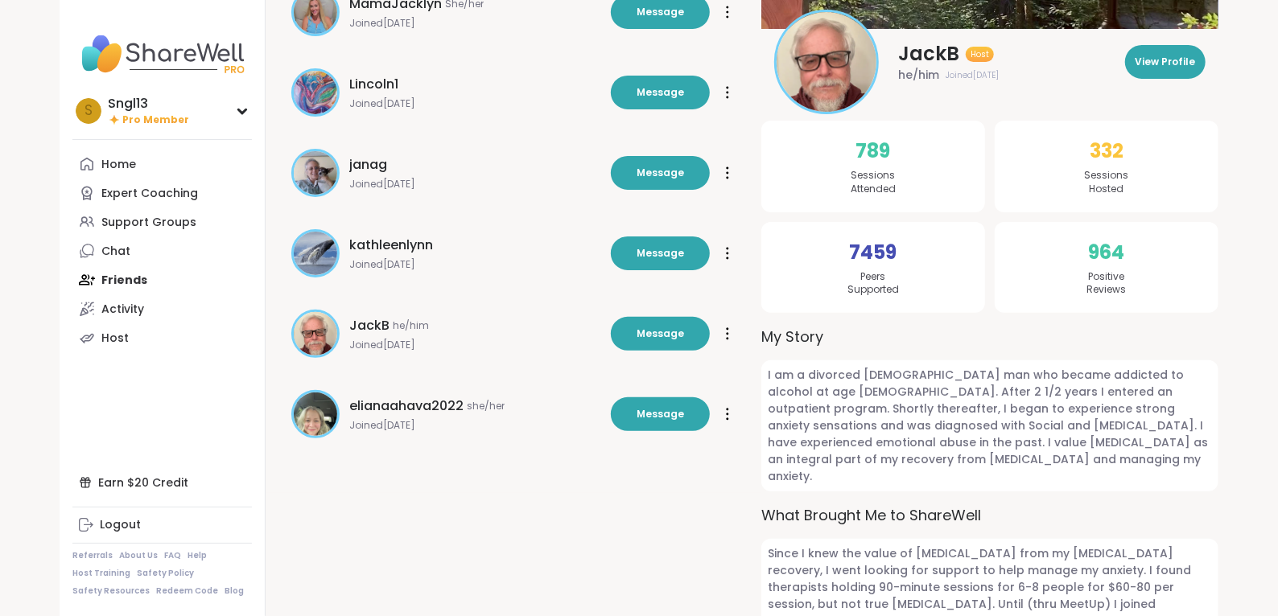
scroll to position [0, 0]
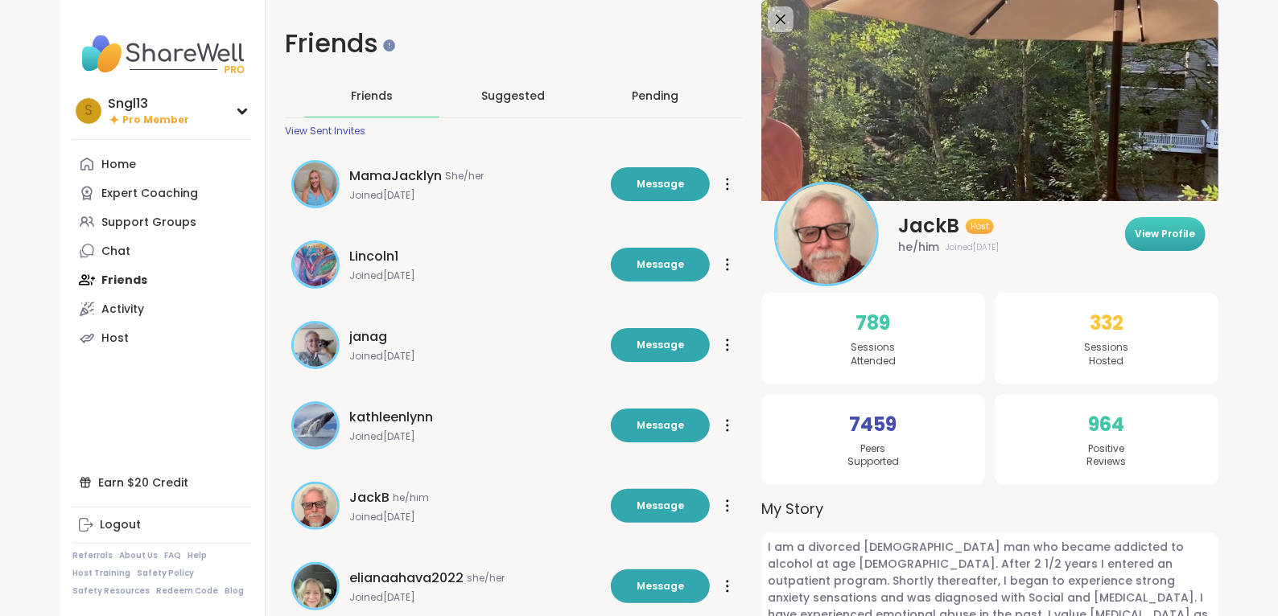
click at [1175, 227] on span "View Profile" at bounding box center [1165, 234] width 60 height 14
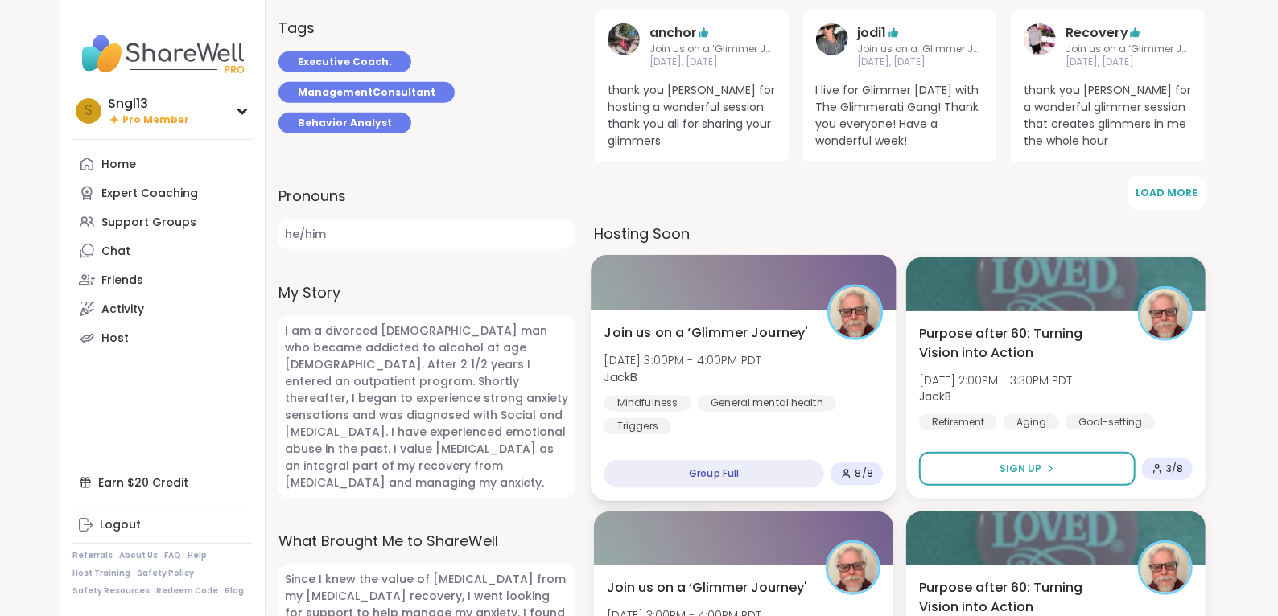
scroll to position [543, 0]
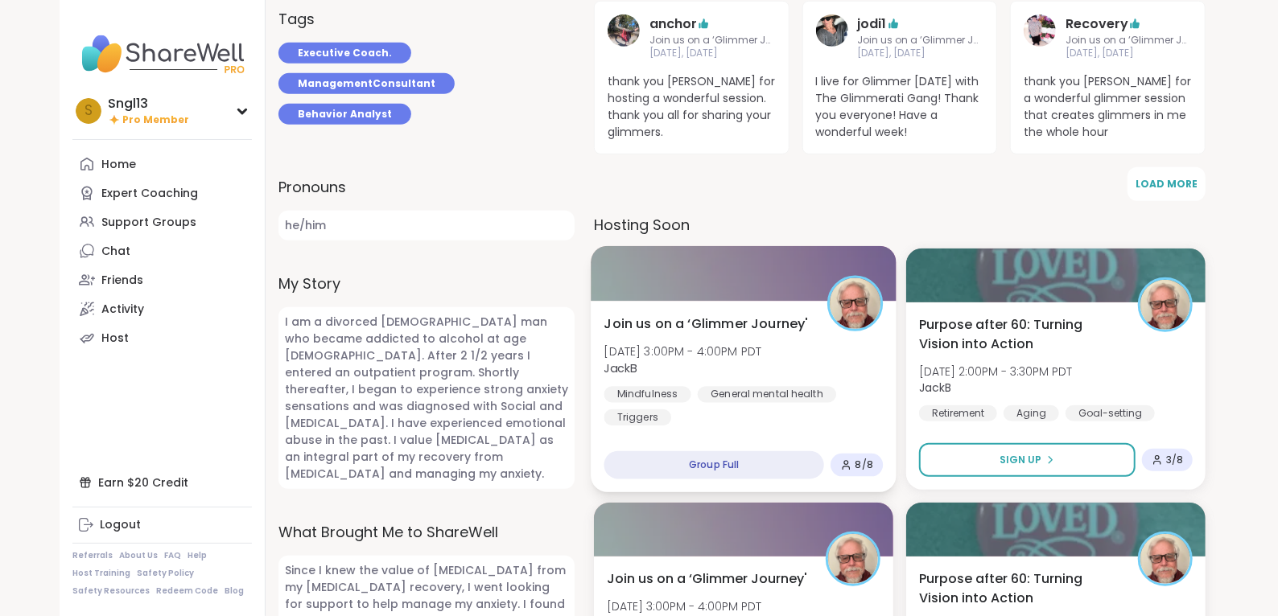
click at [699, 315] on span "Join us on a ‘Glimmer Journey'" at bounding box center [706, 324] width 204 height 19
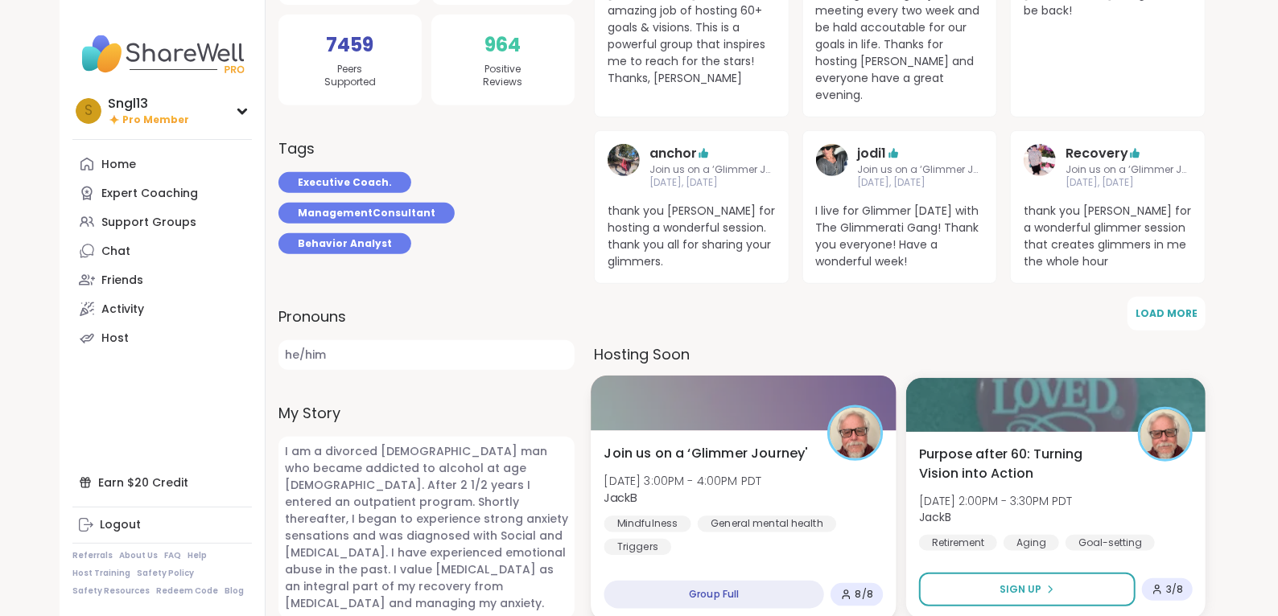
scroll to position [218, 0]
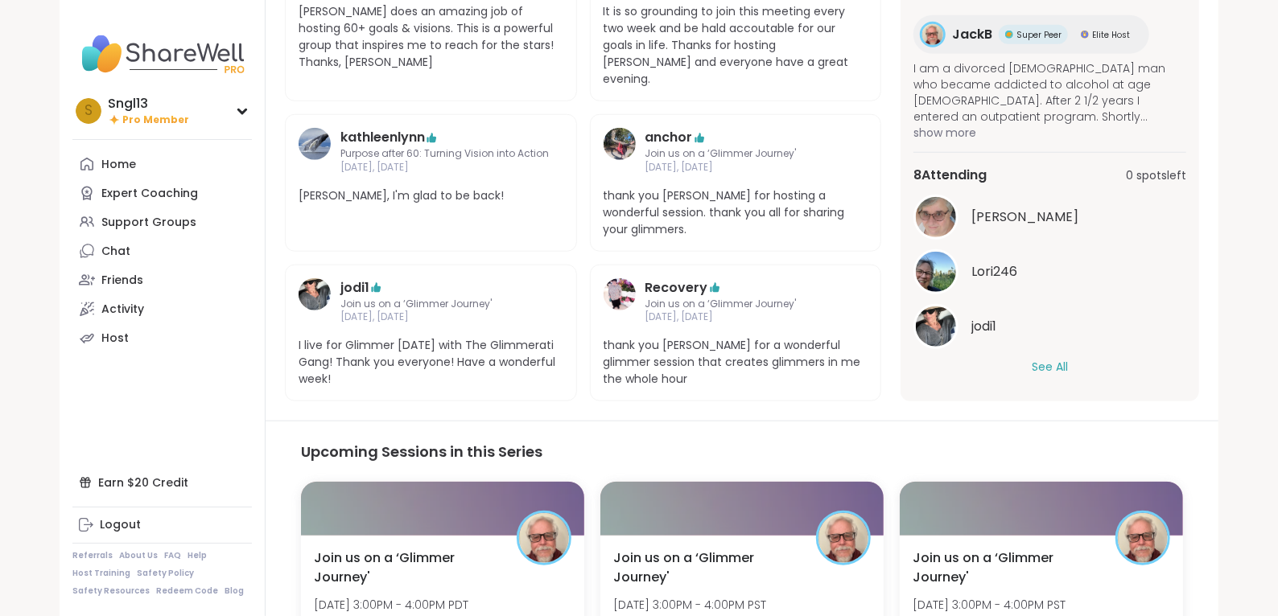
scroll to position [948, 0]
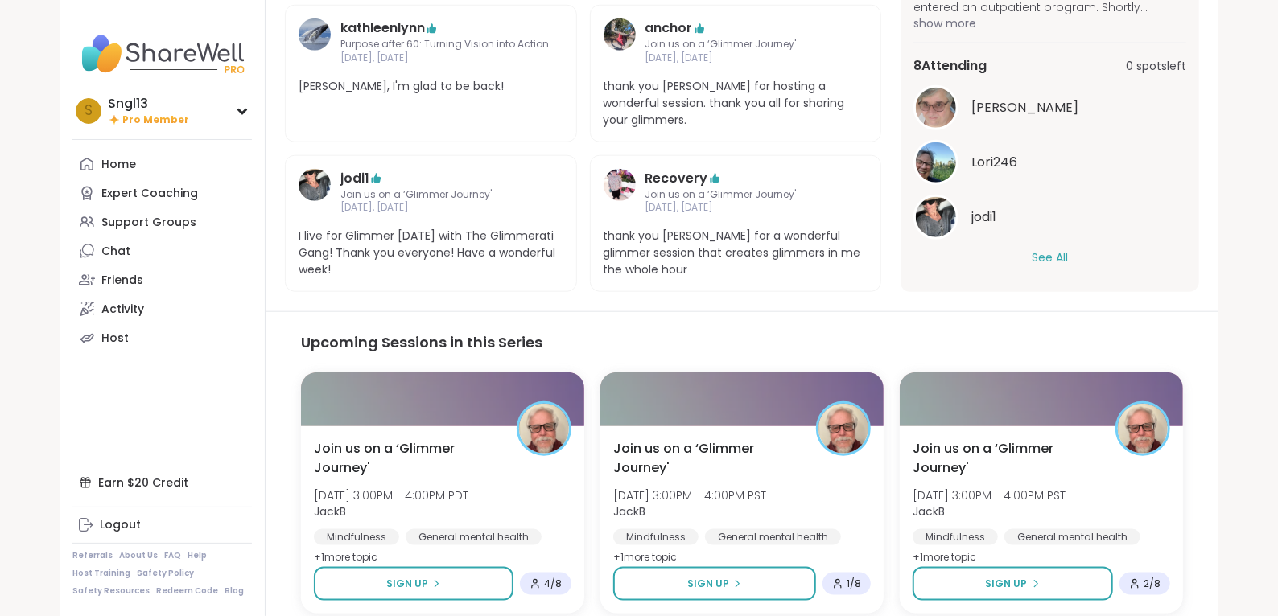
click at [323, 169] on img at bounding box center [315, 185] width 32 height 32
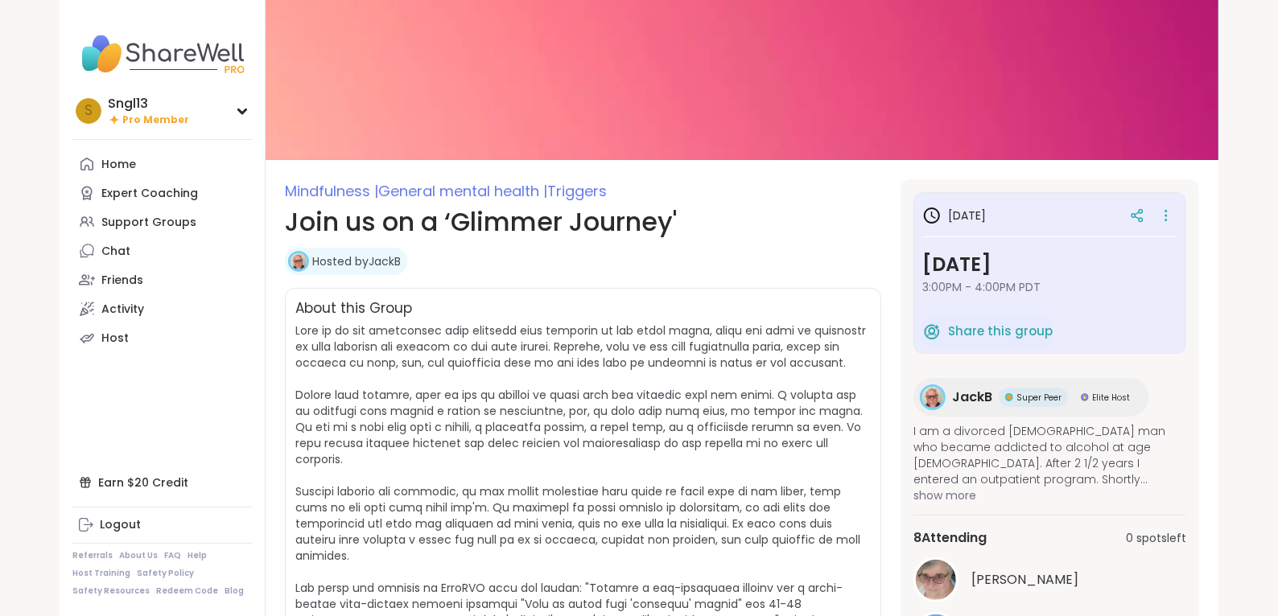
scroll to position [50, 0]
click at [1023, 390] on div "Super Peer" at bounding box center [1033, 398] width 69 height 19
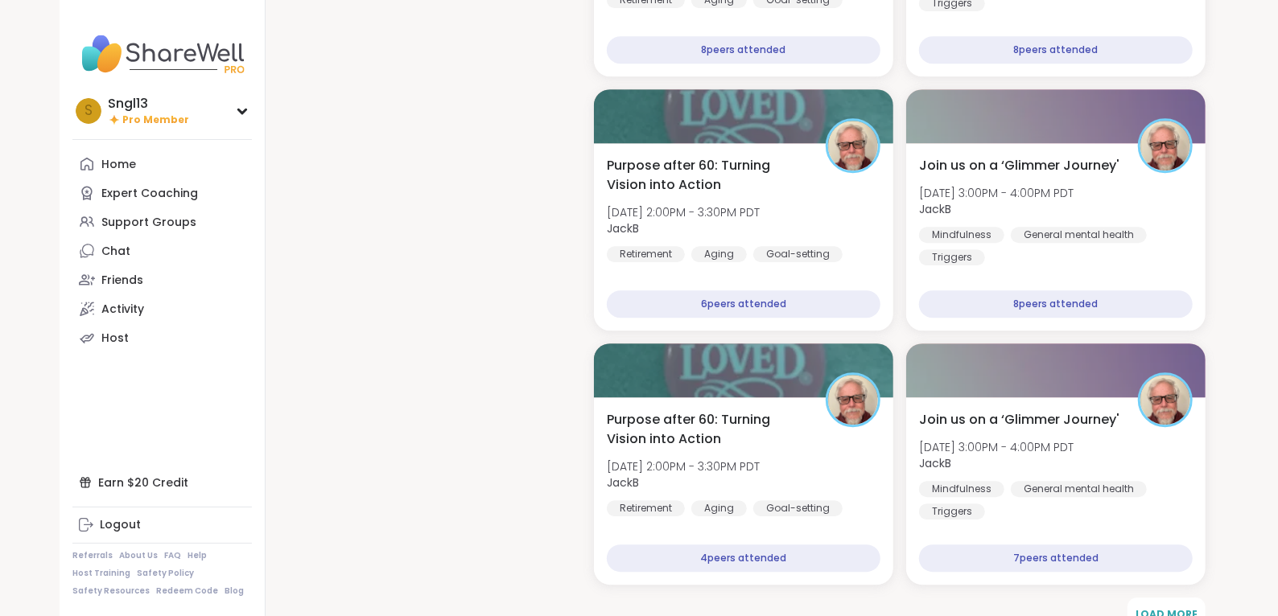
scroll to position [2785, 0]
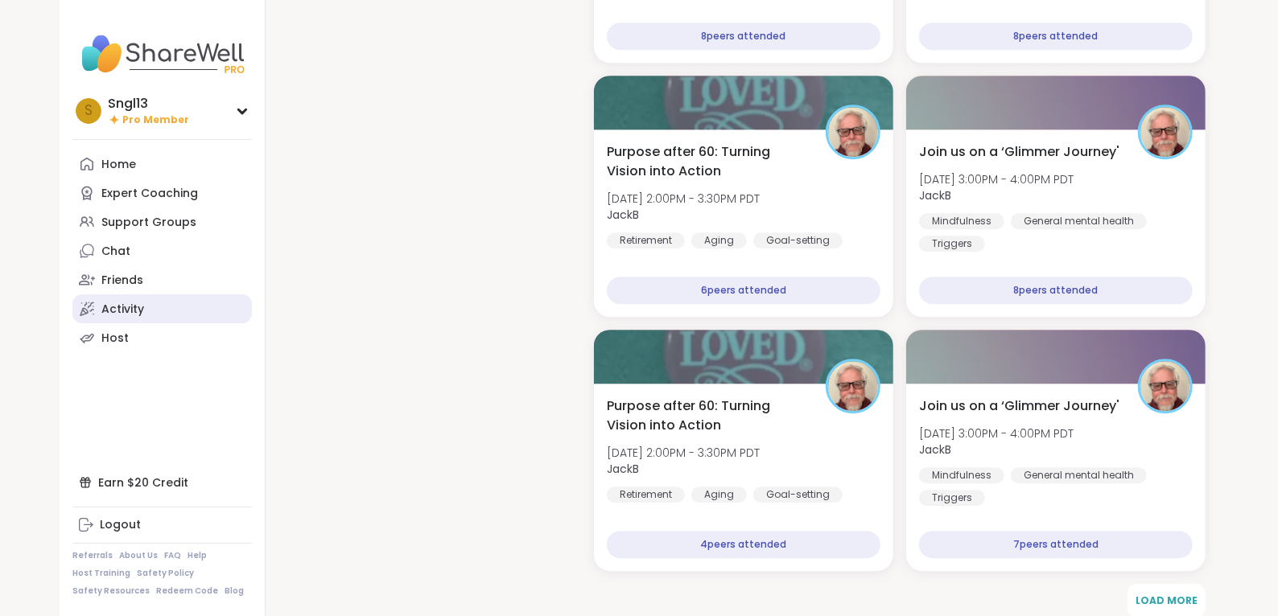
click at [146, 311] on link "Activity" at bounding box center [161, 308] width 179 height 29
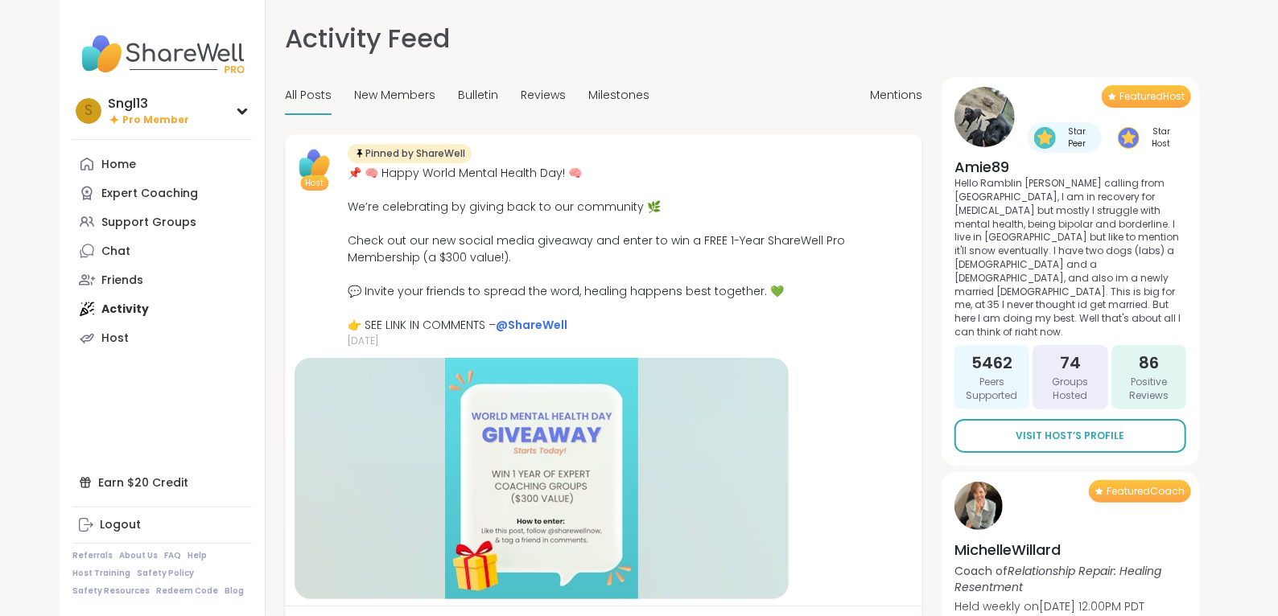
click at [984, 127] on img at bounding box center [984, 117] width 60 height 60
click at [999, 168] on h4 "Amie89" at bounding box center [1070, 167] width 232 height 20
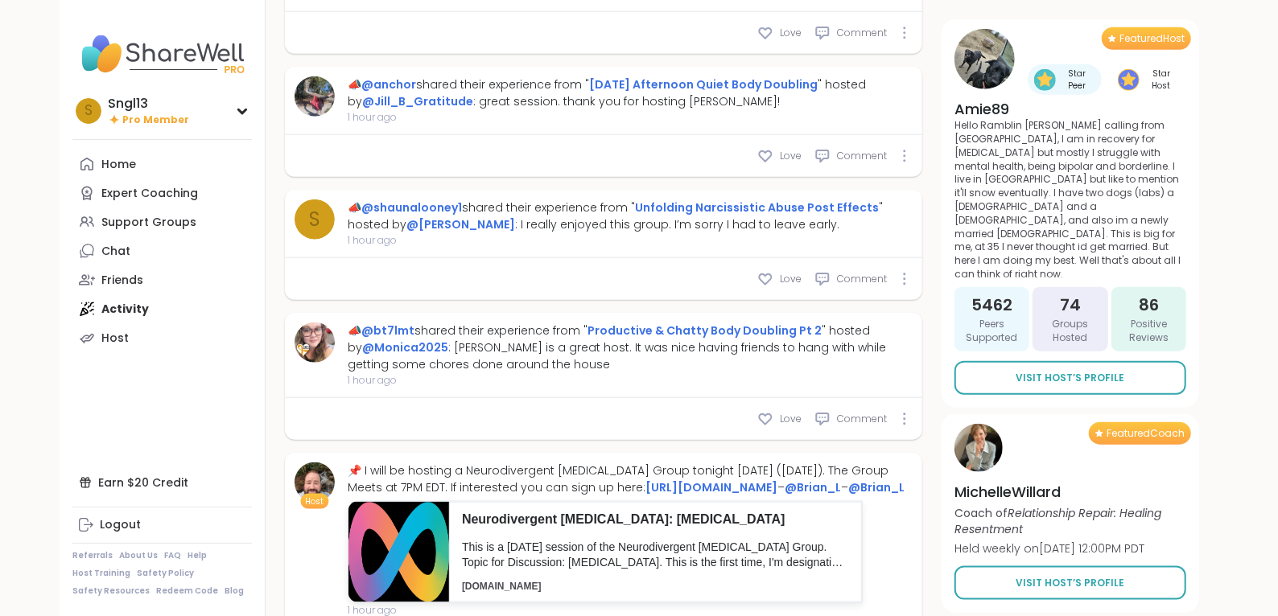
scroll to position [1575, 0]
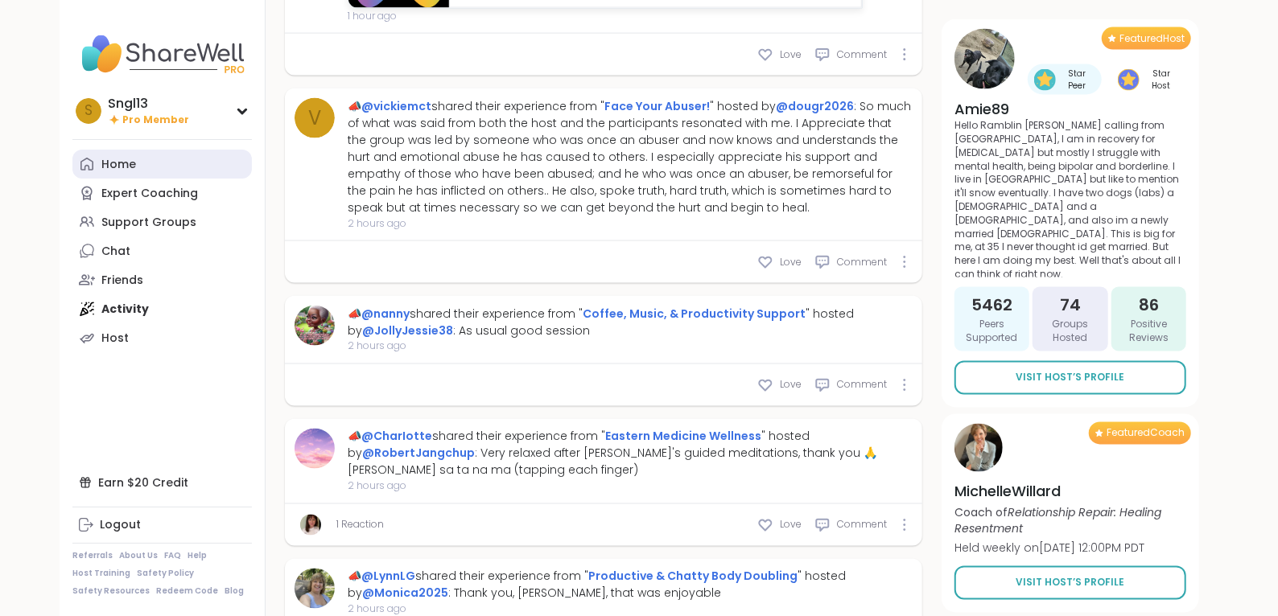
click at [147, 167] on link "Home" at bounding box center [161, 164] width 179 height 29
